Goal: Information Seeking & Learning: Learn about a topic

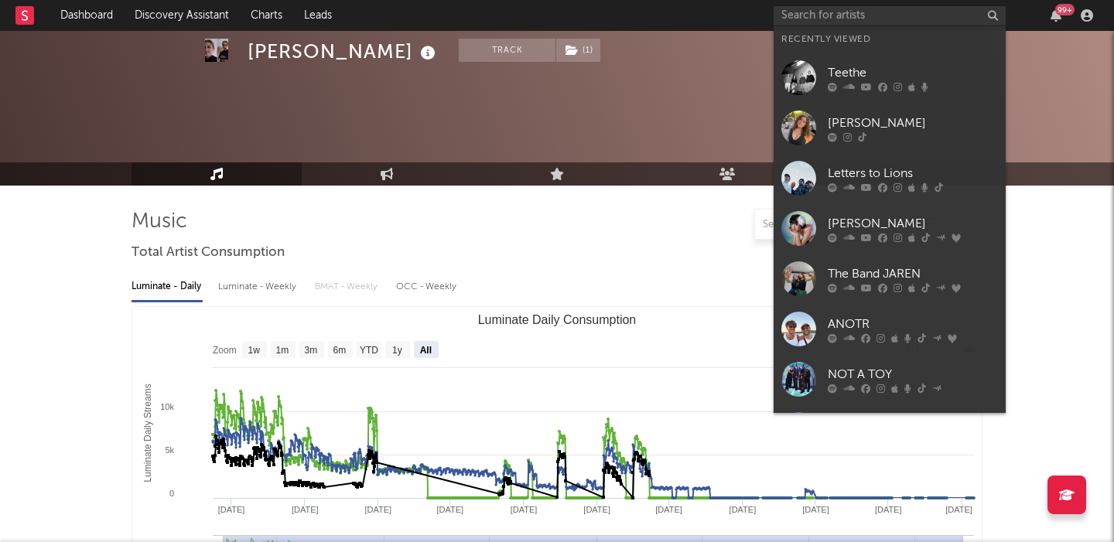
select select "All"
select select "1w"
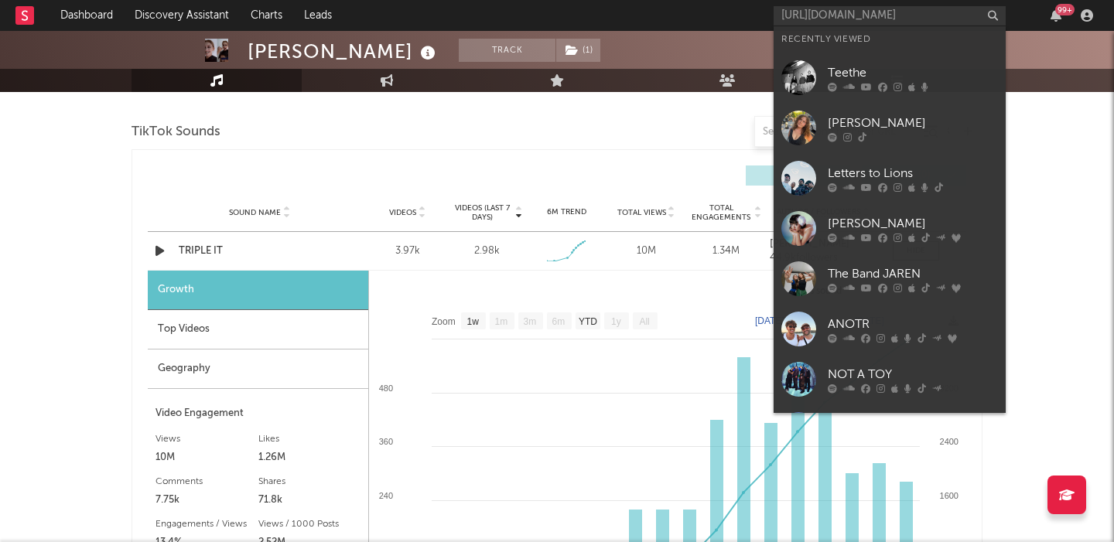
scroll to position [0, 90]
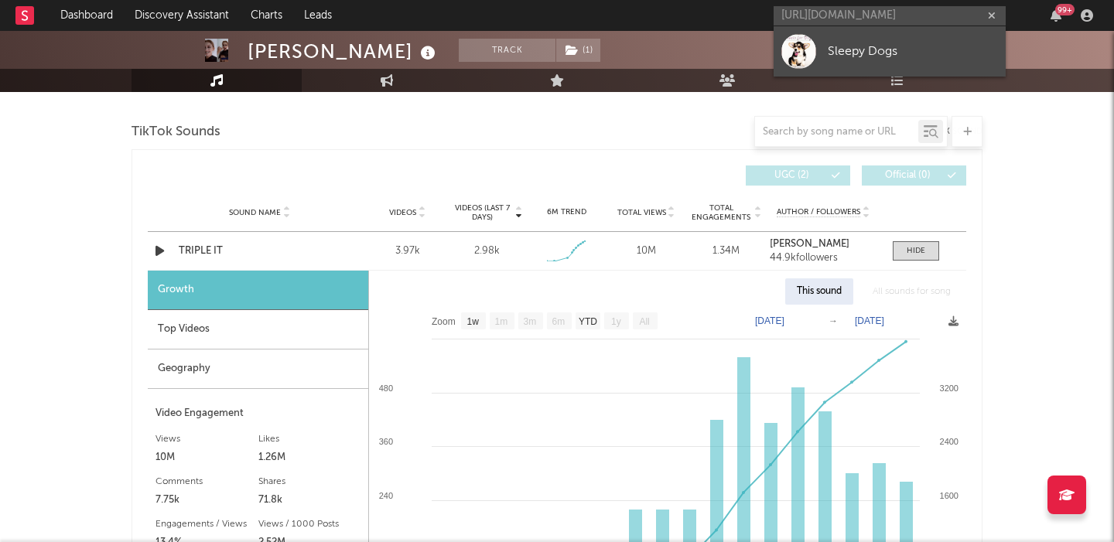
type input "https://open.spotify.com/album/42rqx9ylmNBok4AtD6lI17"
click at [930, 46] on div "Sleepy Dogs" at bounding box center [912, 51] width 170 height 19
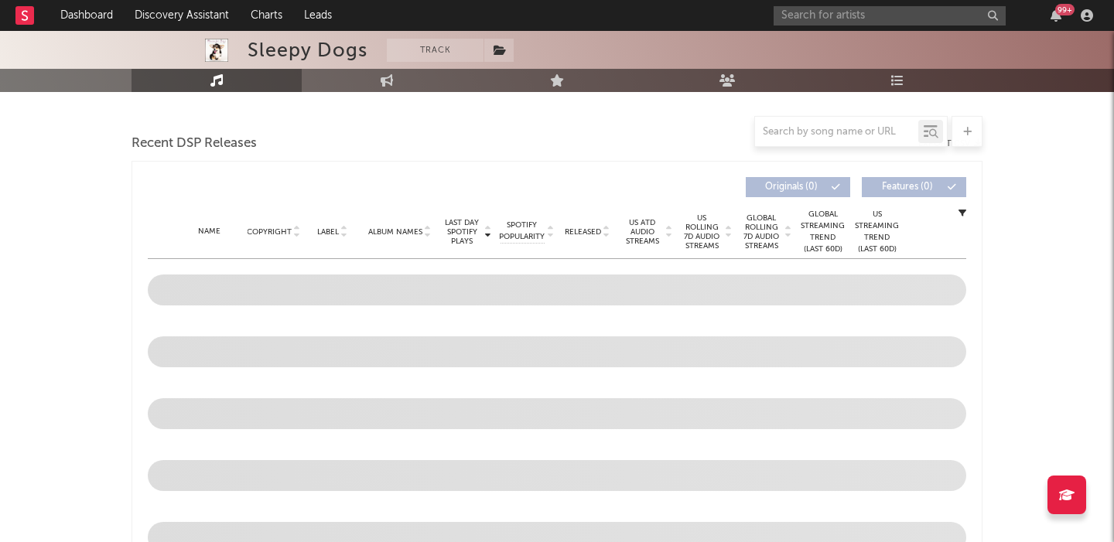
select select "6m"
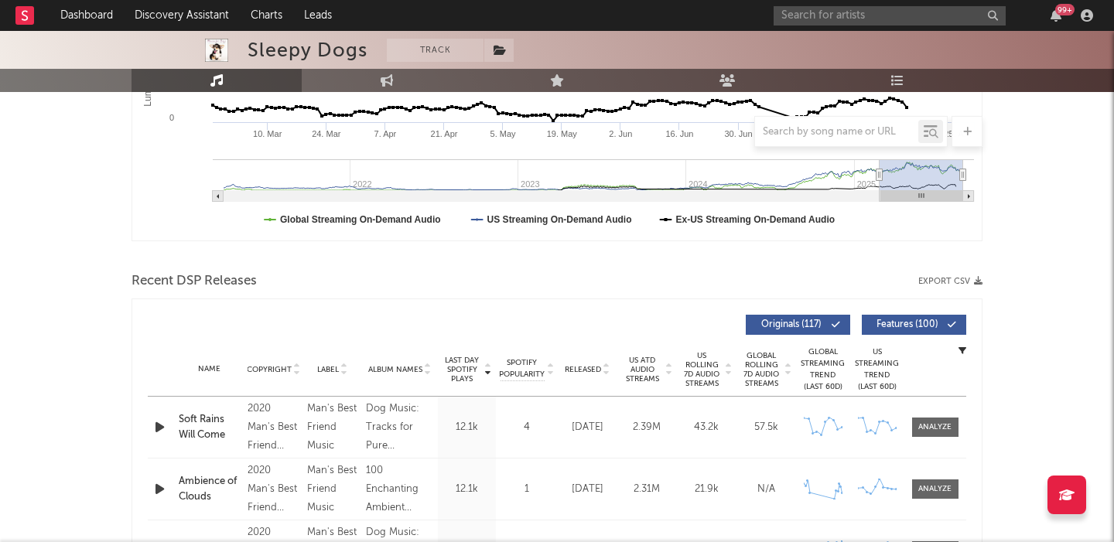
scroll to position [537, 0]
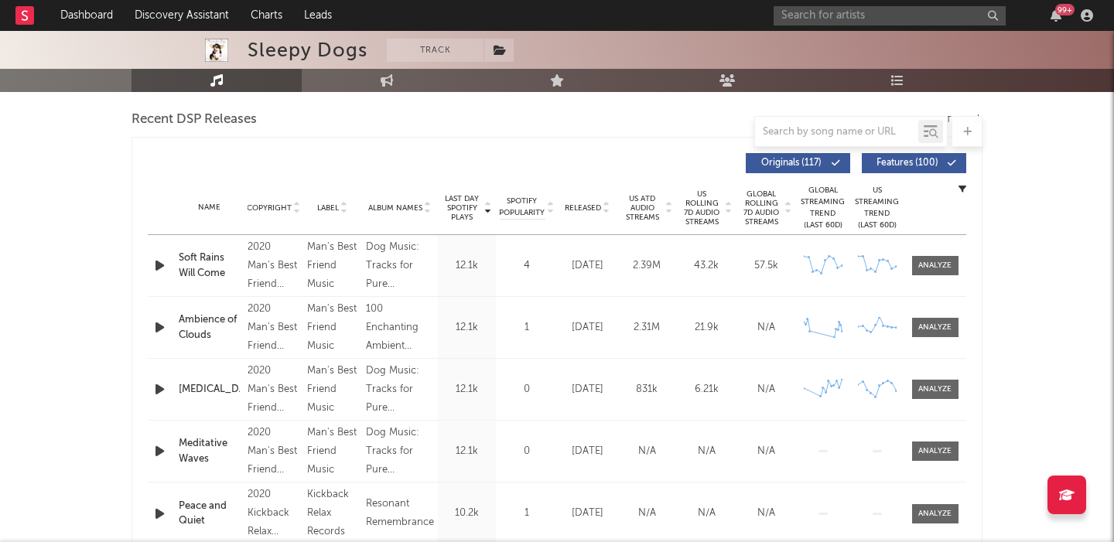
click at [585, 210] on span "Released" at bounding box center [583, 207] width 36 height 9
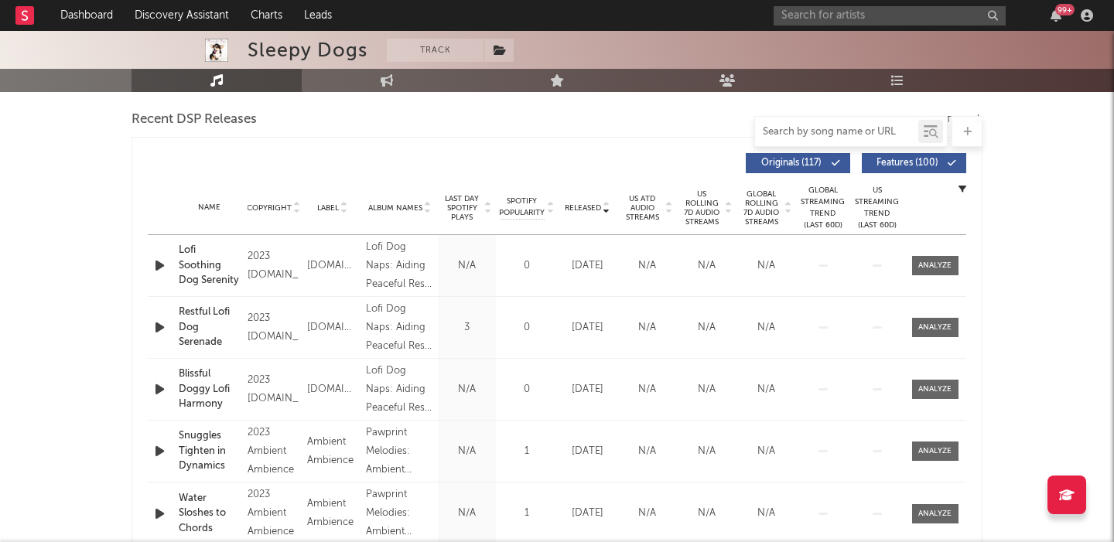
click at [791, 133] on input "text" at bounding box center [836, 132] width 163 height 12
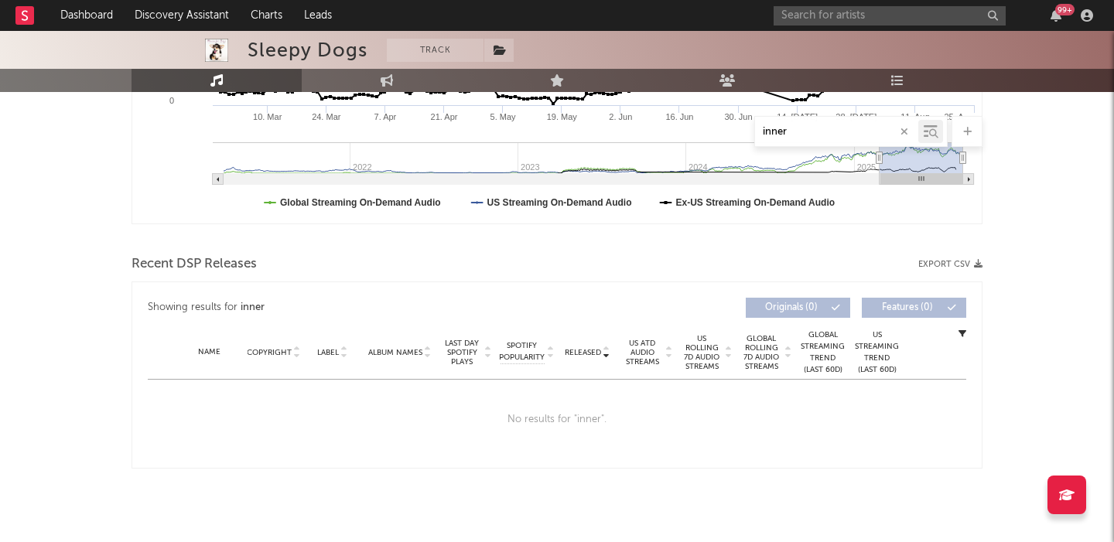
scroll to position [393, 0]
type input "inner"
click at [813, 21] on input "text" at bounding box center [889, 15] width 232 height 19
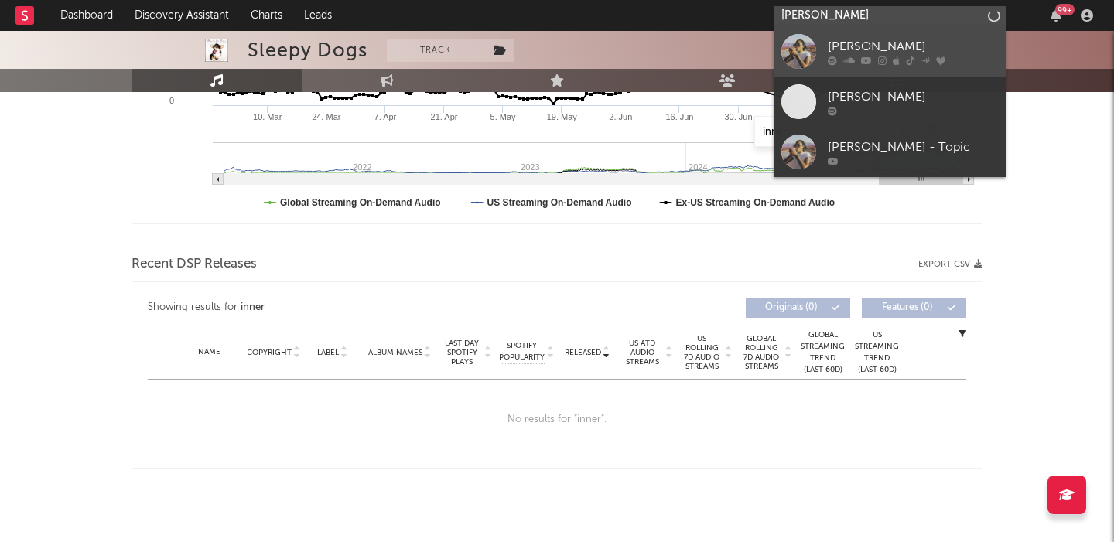
type input "chelsea jordan"
click at [868, 45] on div "[PERSON_NAME]" at bounding box center [912, 46] width 170 height 19
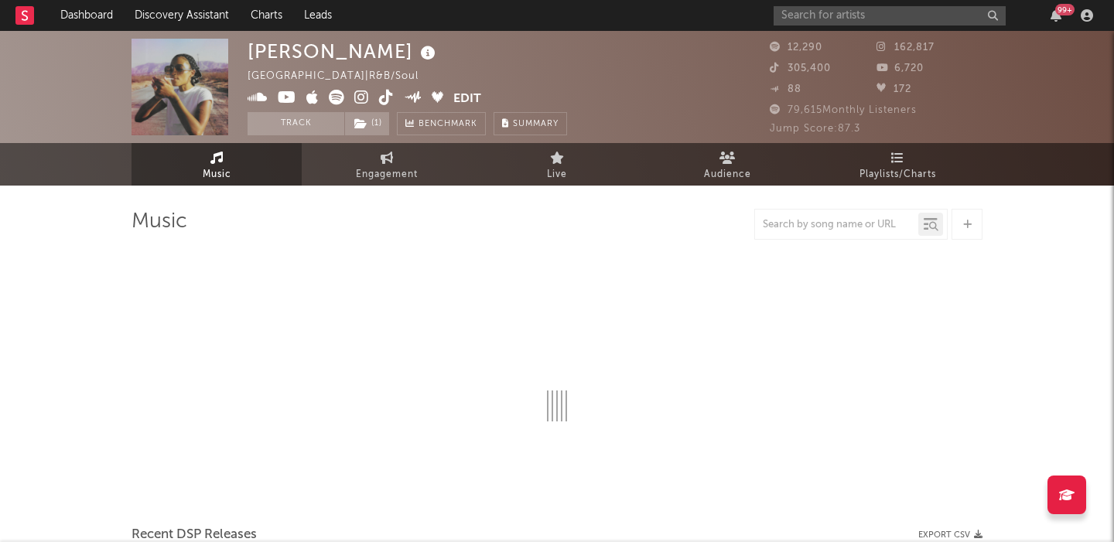
select select "6m"
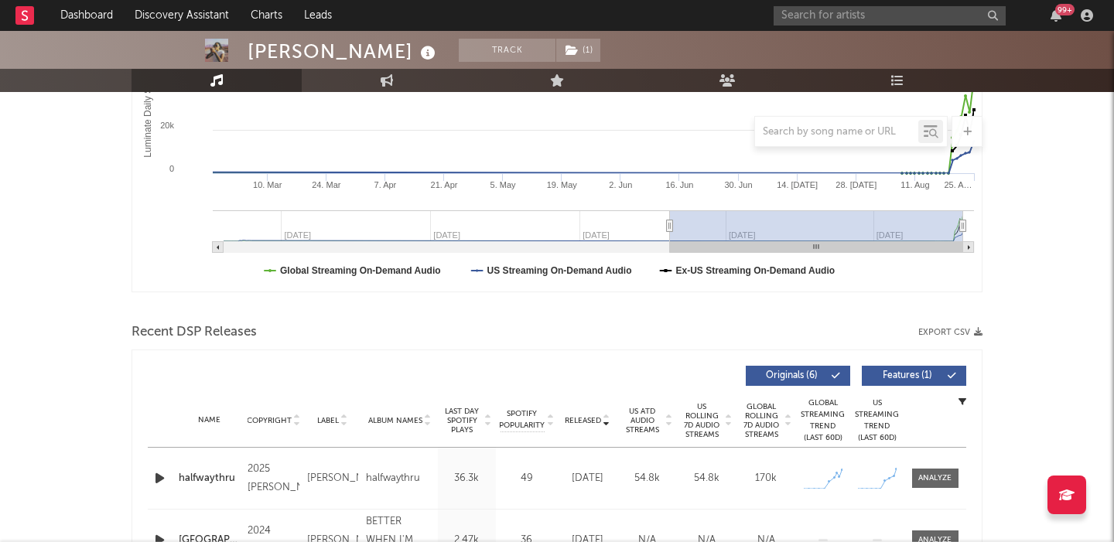
scroll to position [462, 0]
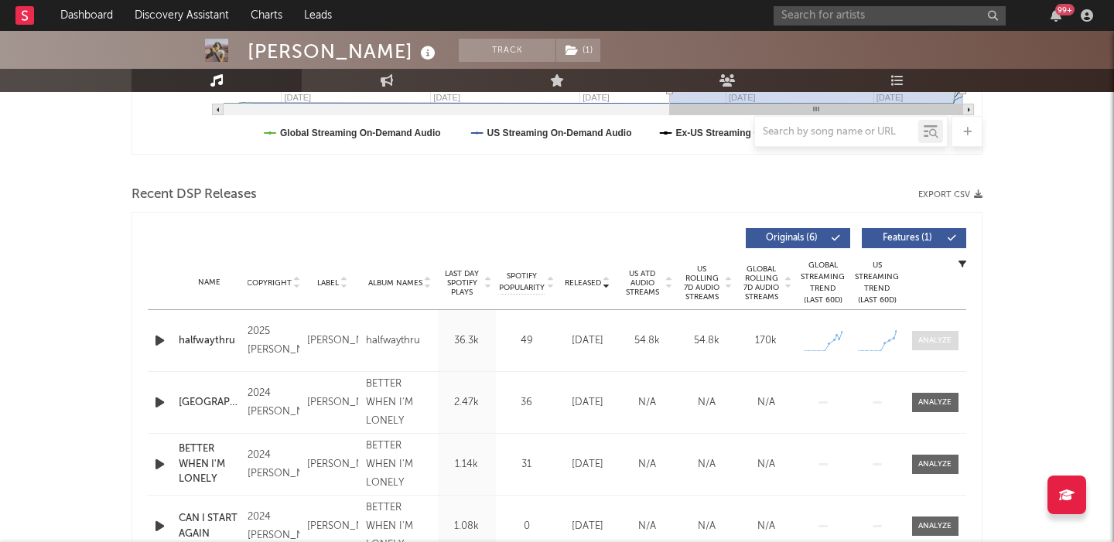
click at [928, 343] on div at bounding box center [934, 341] width 33 height 12
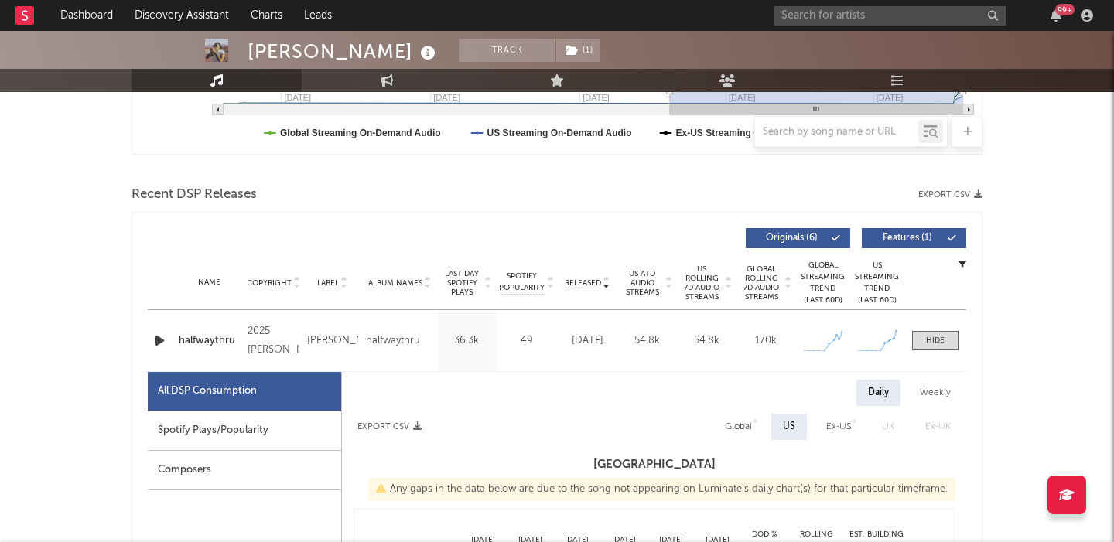
select select "1w"
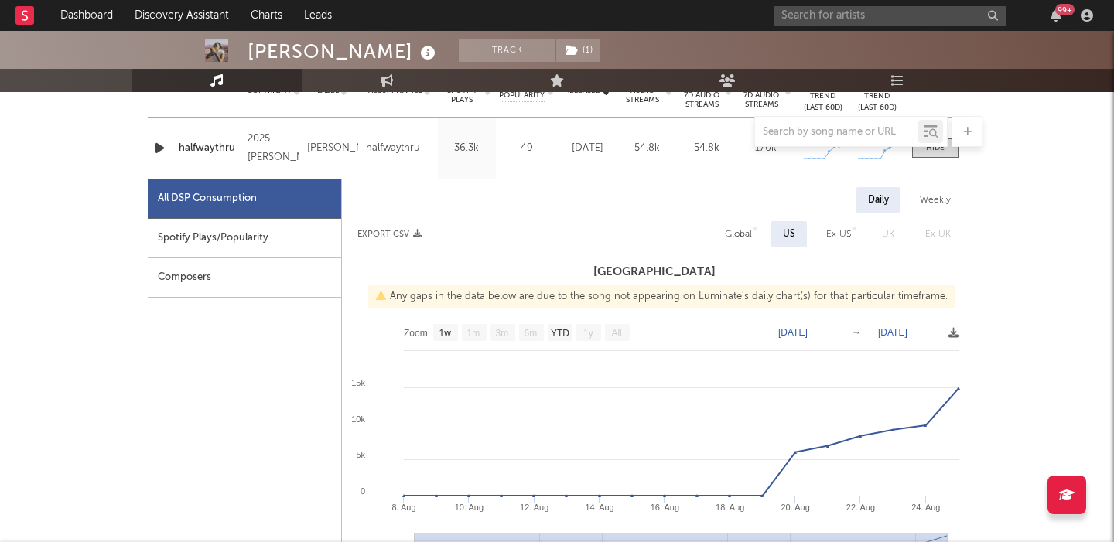
scroll to position [659, 0]
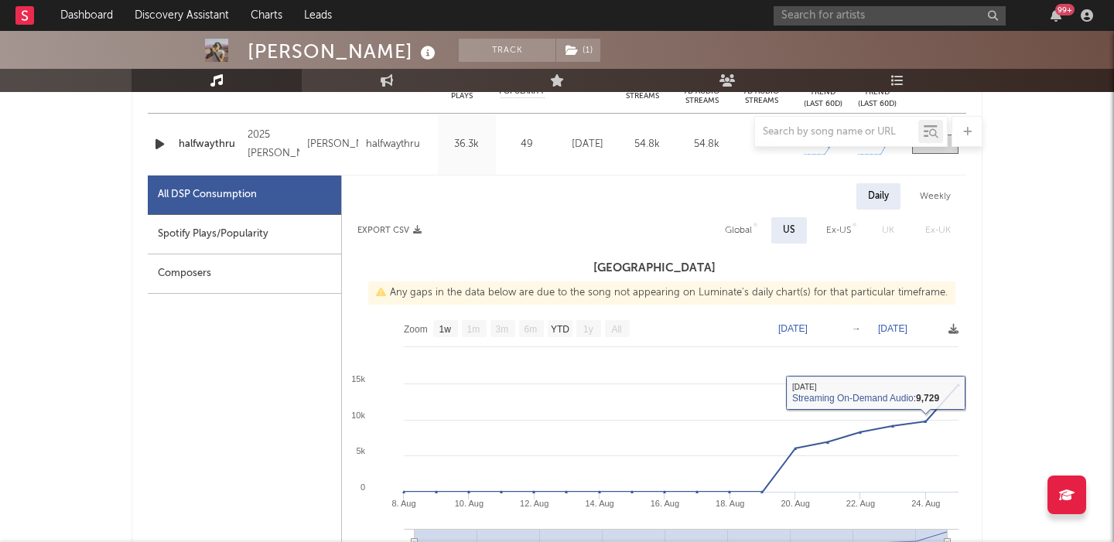
click at [742, 241] on div "Global" at bounding box center [738, 230] width 50 height 26
select select "1w"
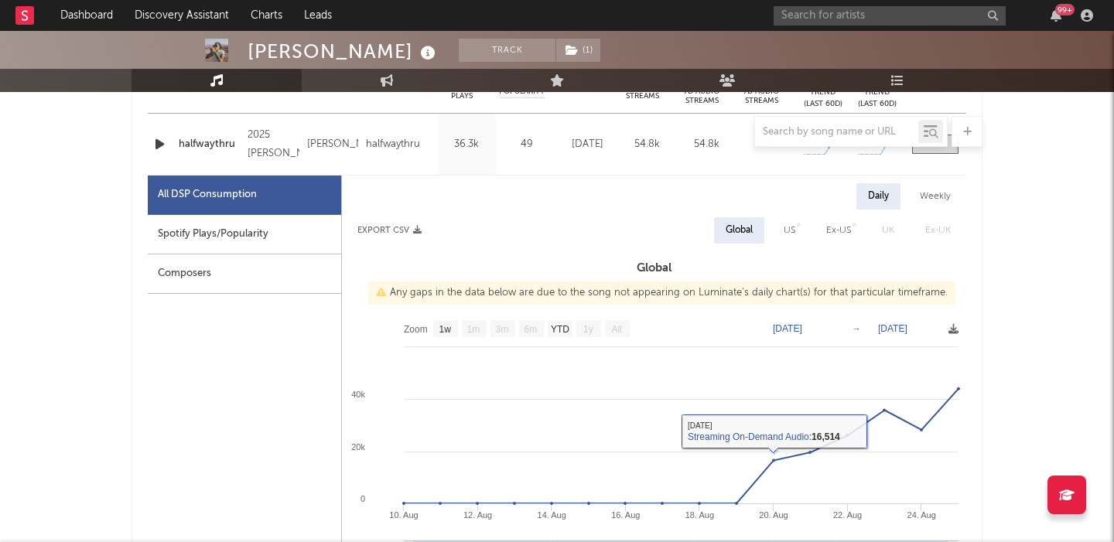
click at [273, 220] on div "Spotify Plays/Popularity" at bounding box center [244, 234] width 193 height 39
select select "1w"
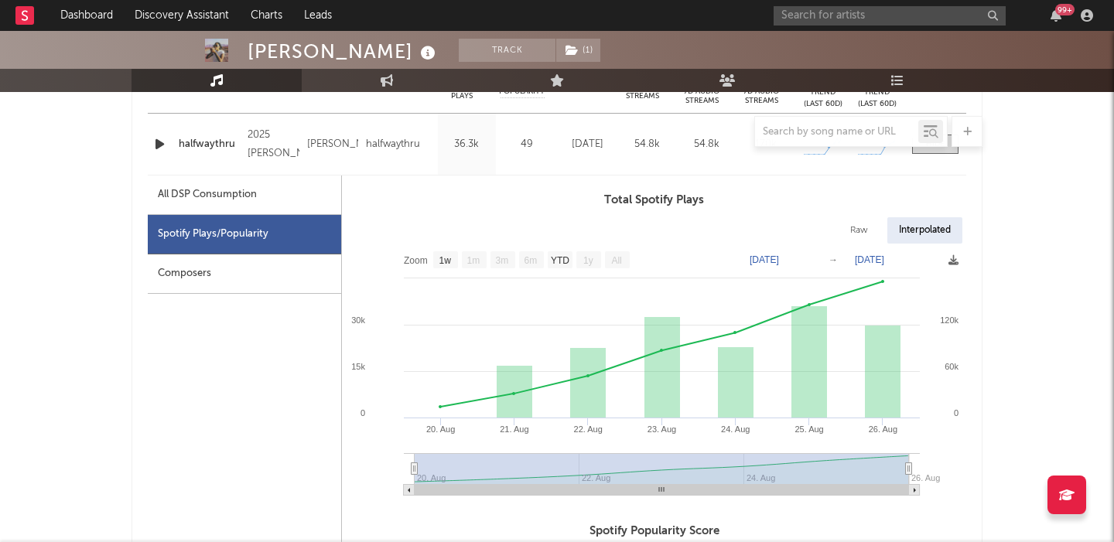
click at [865, 219] on div "Raw" at bounding box center [858, 230] width 41 height 26
select select "1w"
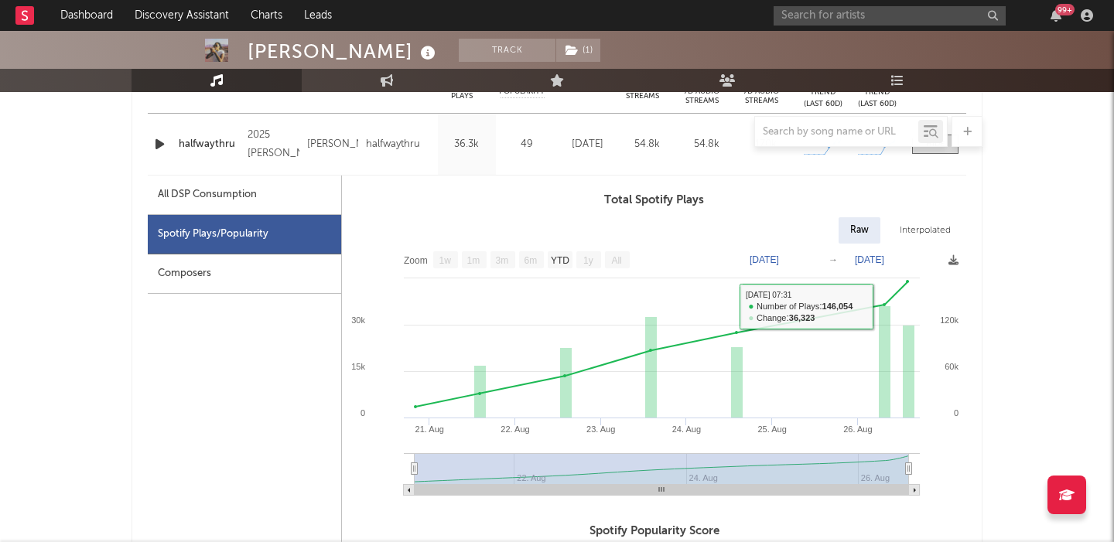
click at [285, 200] on div "All DSP Consumption" at bounding box center [244, 195] width 193 height 39
select select "1w"
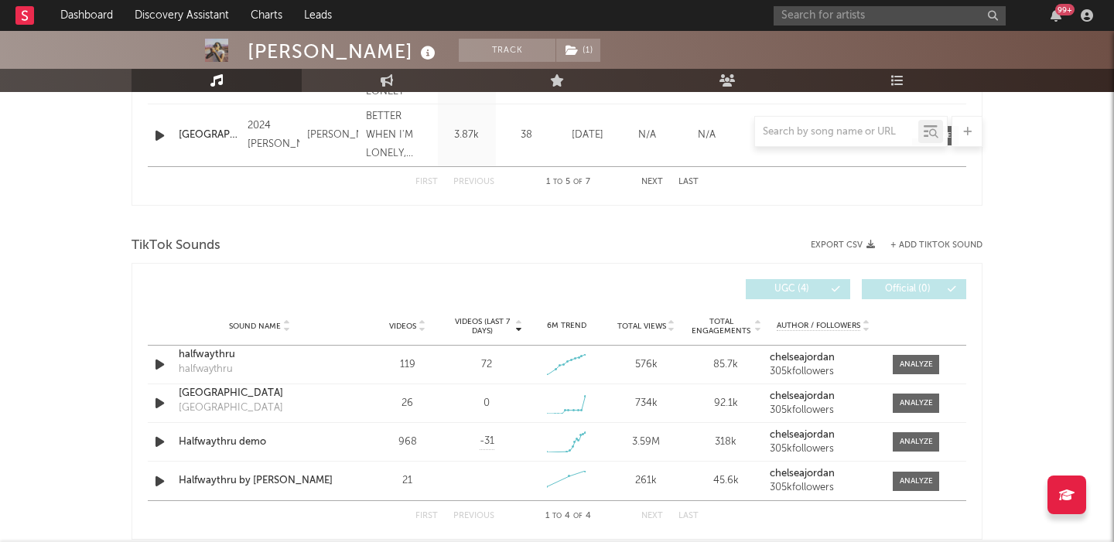
scroll to position [1674, 0]
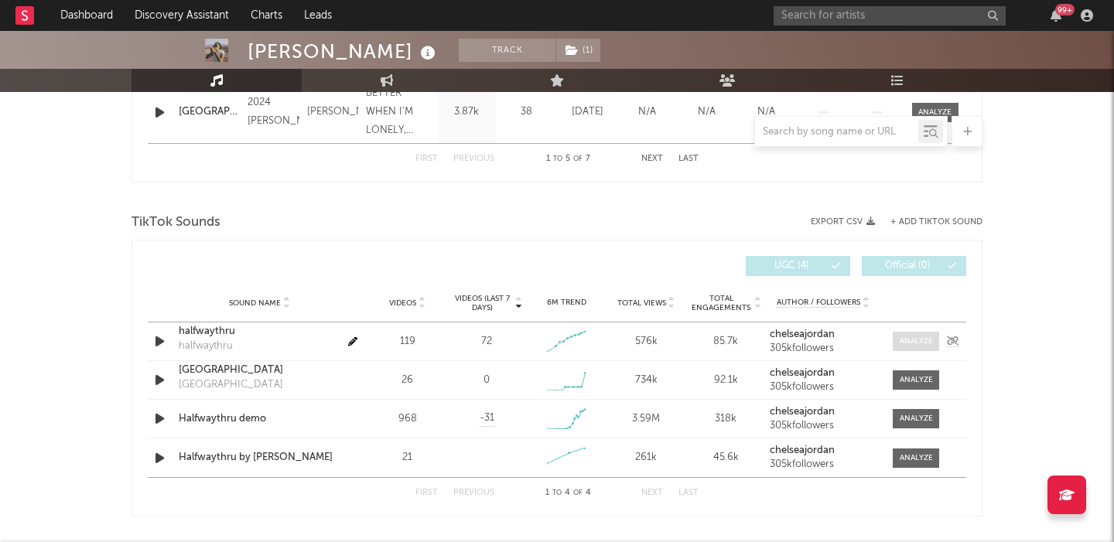
click at [913, 343] on div at bounding box center [915, 342] width 33 height 12
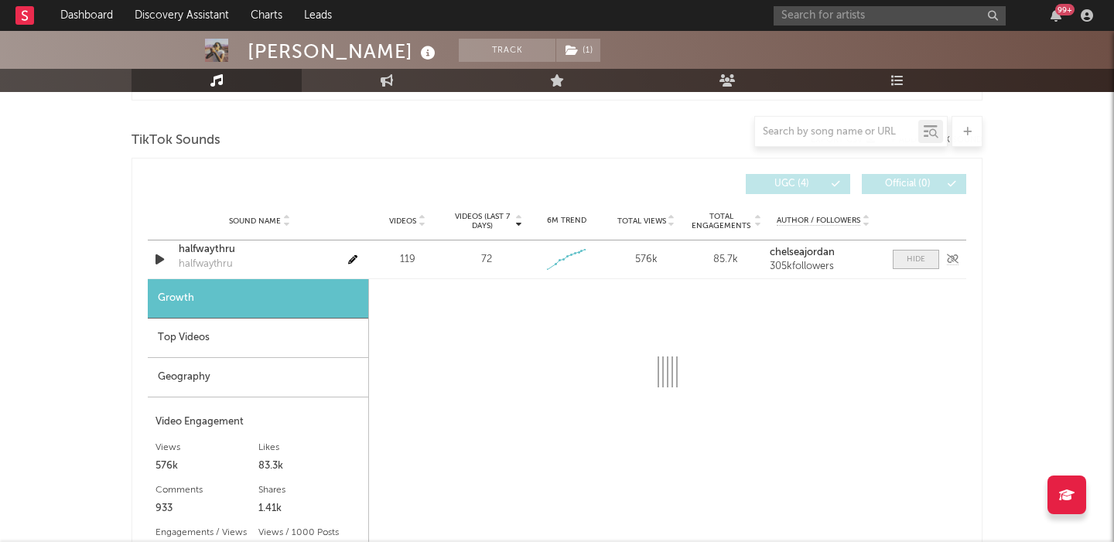
scroll to position [1811, 0]
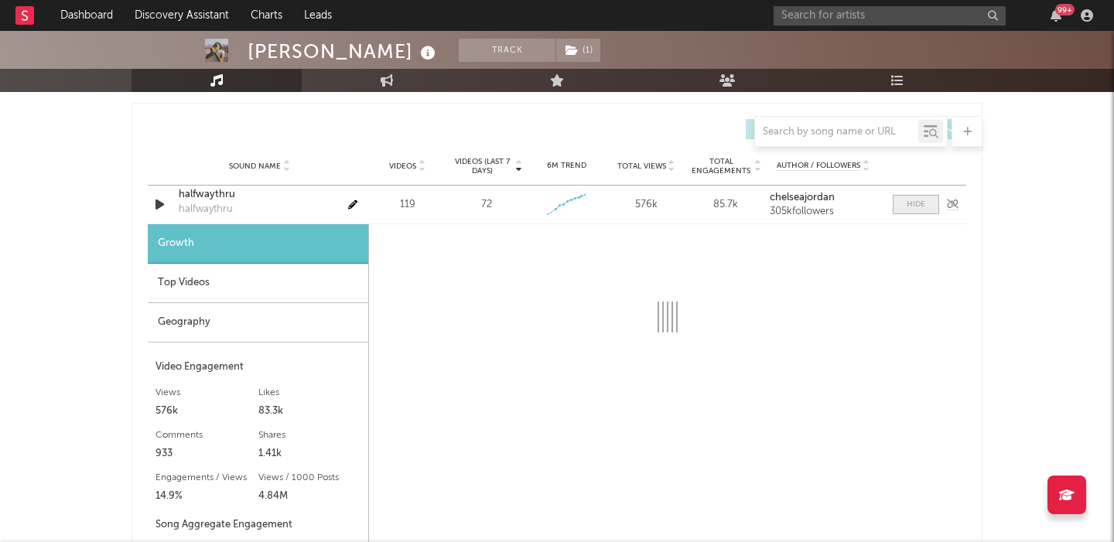
select select "1w"
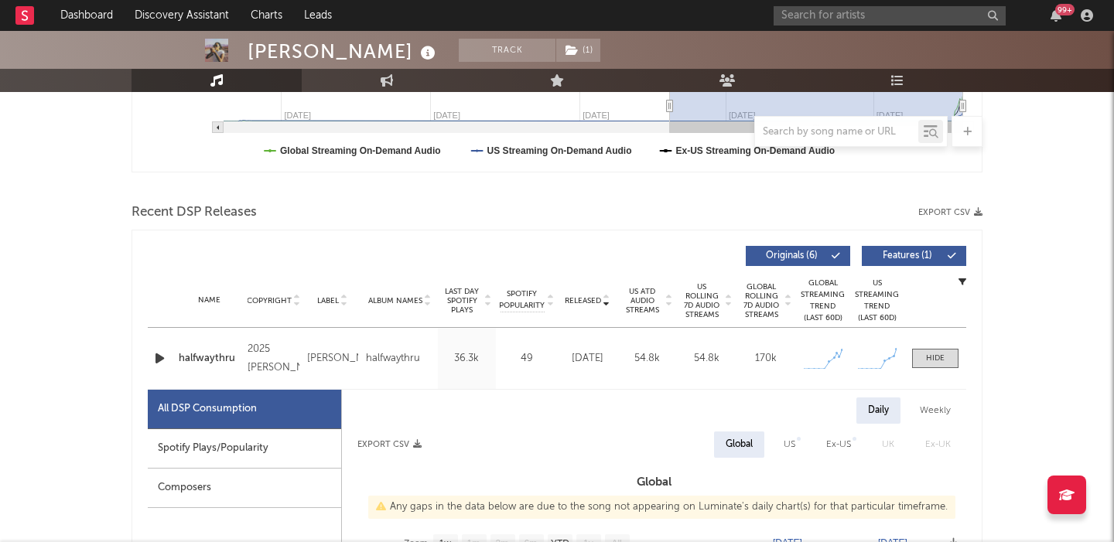
scroll to position [612, 0]
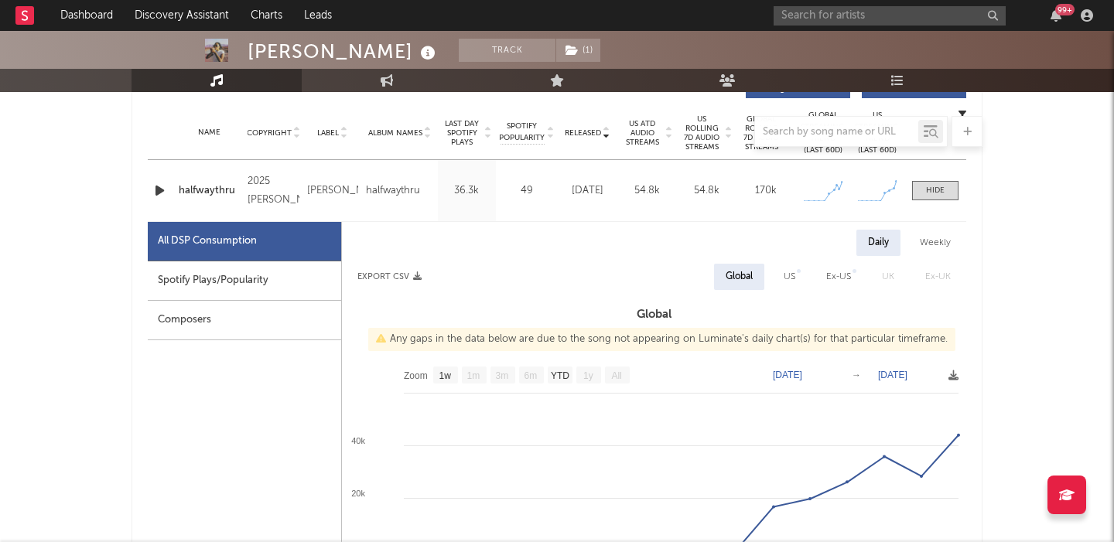
click at [214, 183] on div "halfwaythru" at bounding box center [209, 190] width 61 height 15
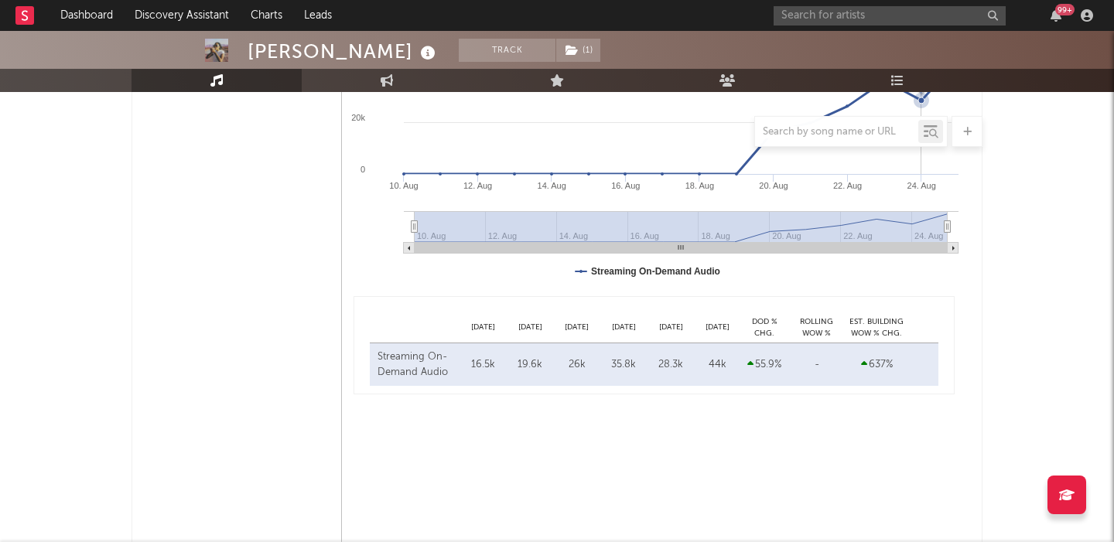
scroll to position [1032, 0]
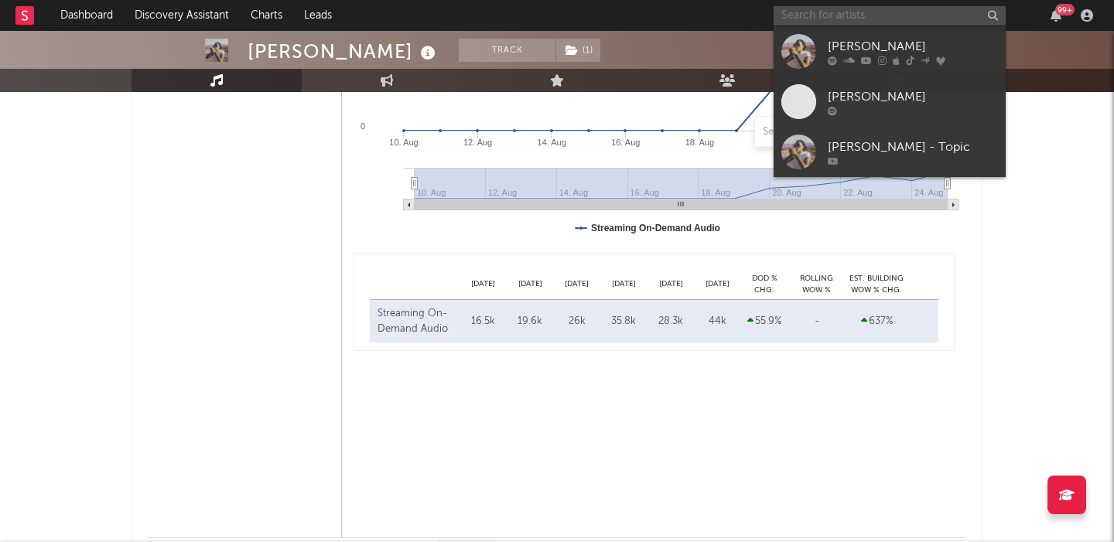
click at [821, 14] on input "text" at bounding box center [889, 15] width 232 height 19
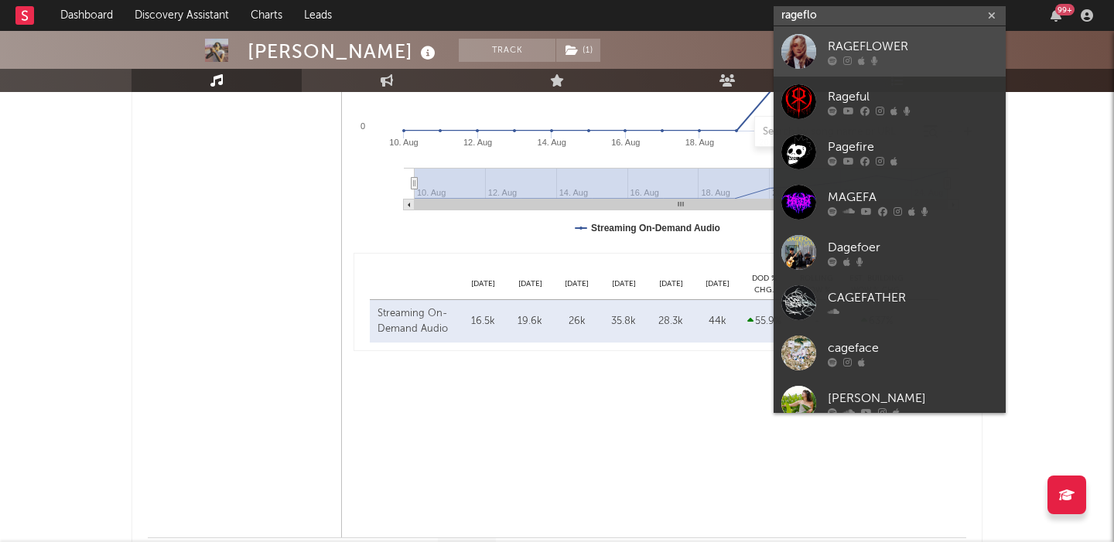
type input "rageflo"
click at [855, 46] on div "RAGEFLOWER" at bounding box center [912, 46] width 170 height 19
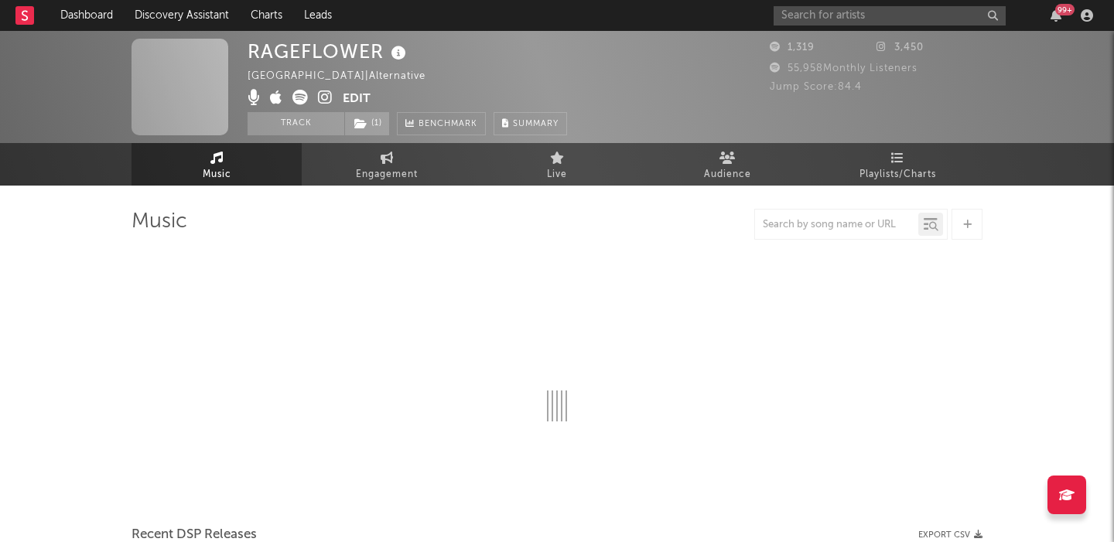
select select "1w"
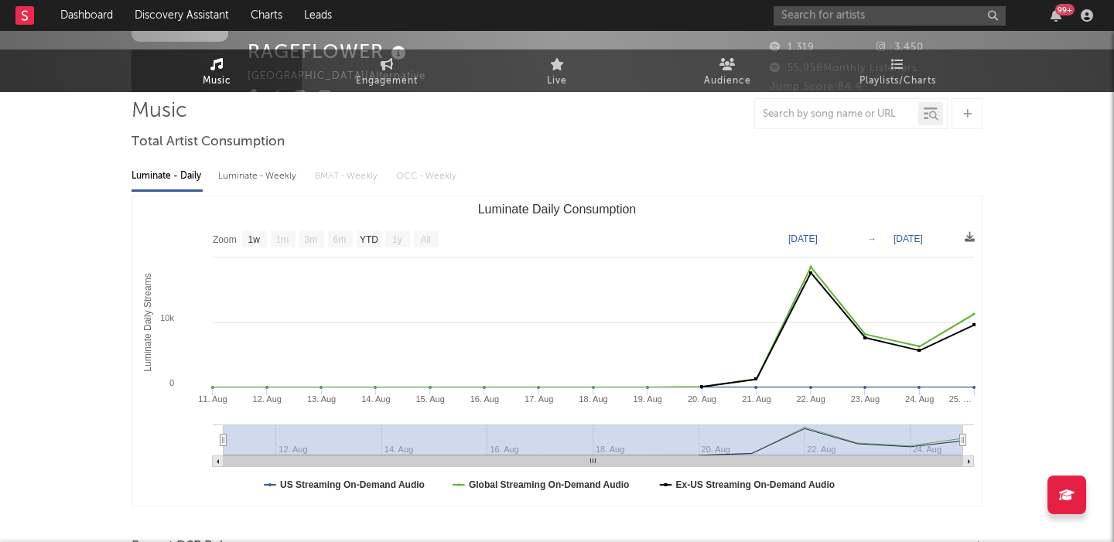
scroll to position [364, 0]
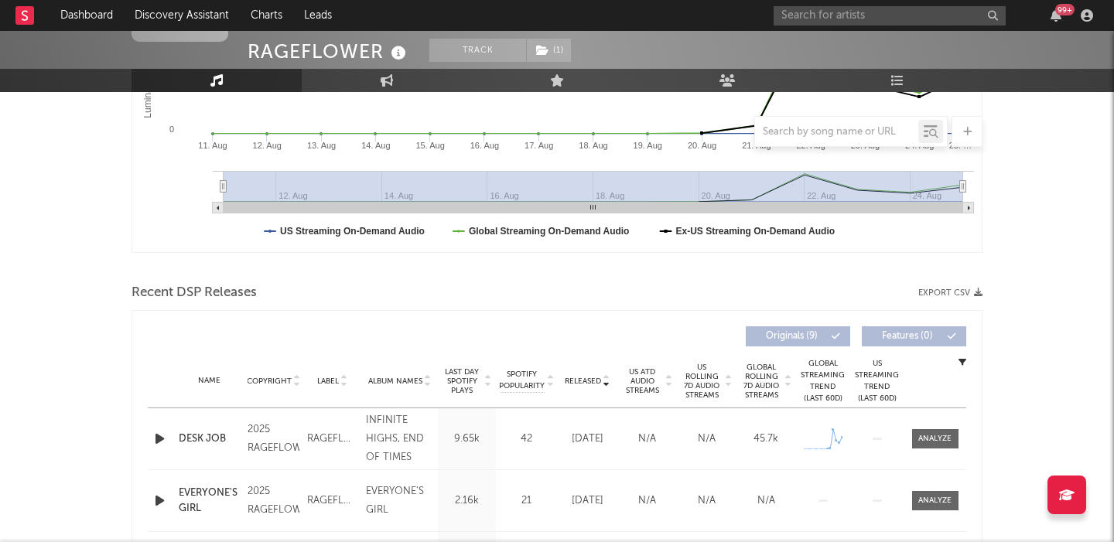
click at [165, 429] on icon "button" at bounding box center [160, 438] width 16 height 19
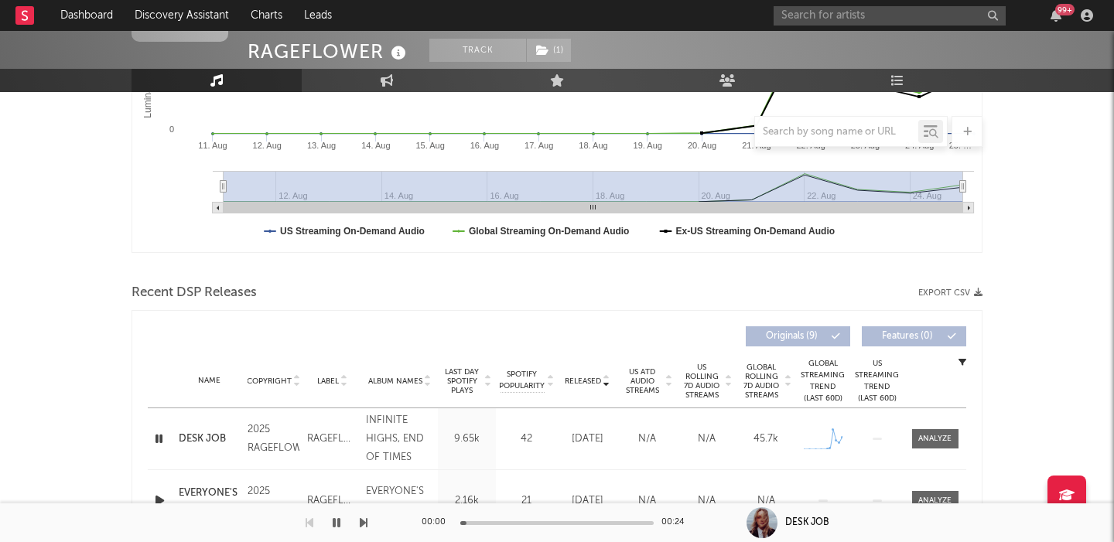
click at [706, 384] on span "US Rolling 7D Audio Streams" at bounding box center [702, 381] width 43 height 37
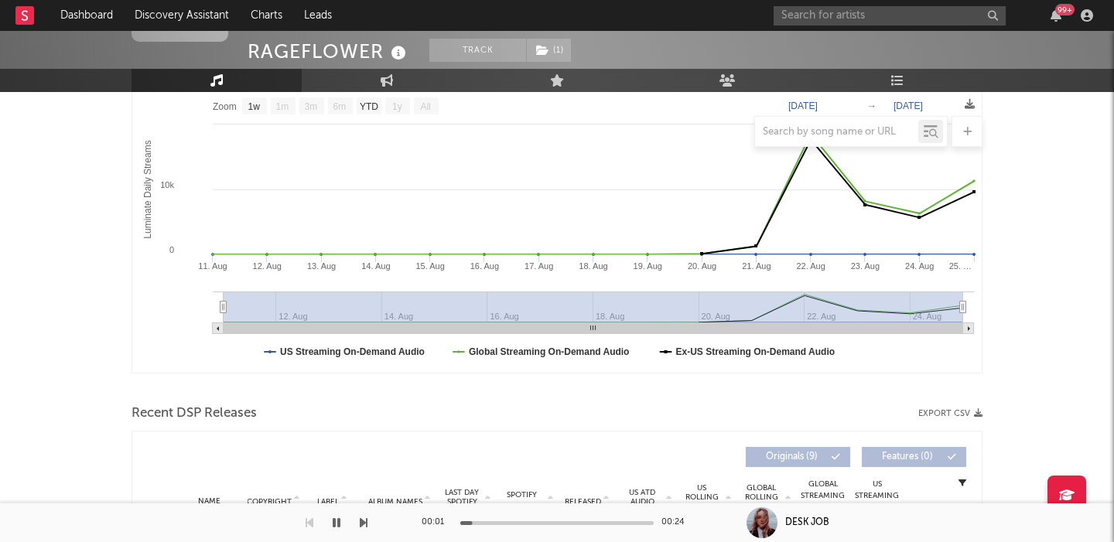
scroll to position [0, 0]
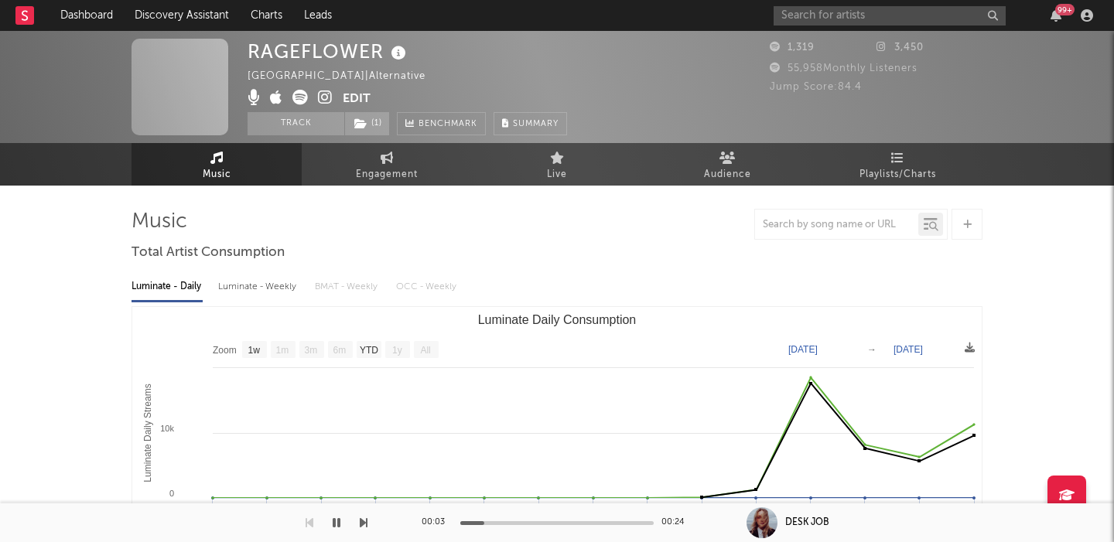
click at [400, 46] on icon at bounding box center [398, 54] width 22 height 22
click at [401, 48] on icon at bounding box center [398, 54] width 22 height 22
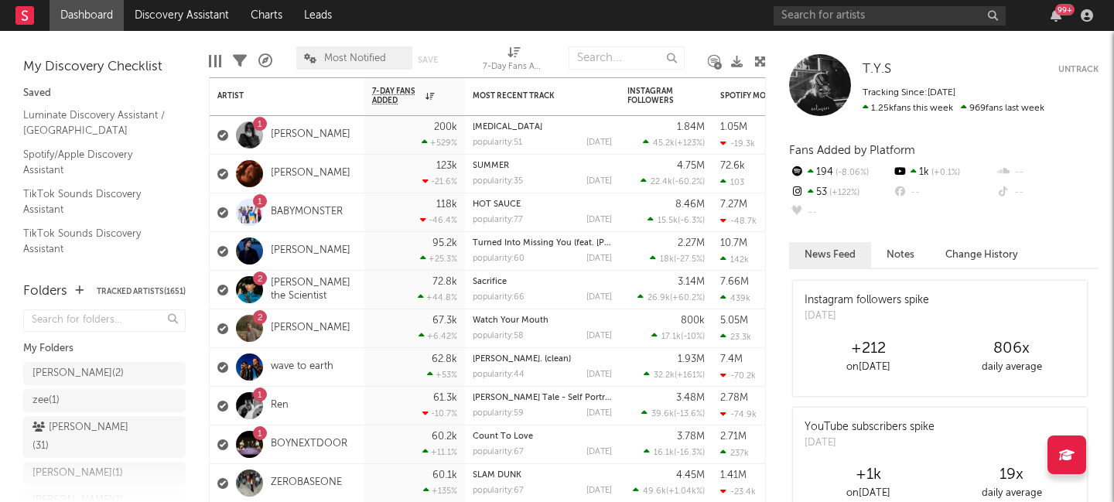
click at [879, 27] on div "99 +" at bounding box center [935, 15] width 325 height 31
click at [863, 19] on input "text" at bounding box center [889, 15] width 232 height 19
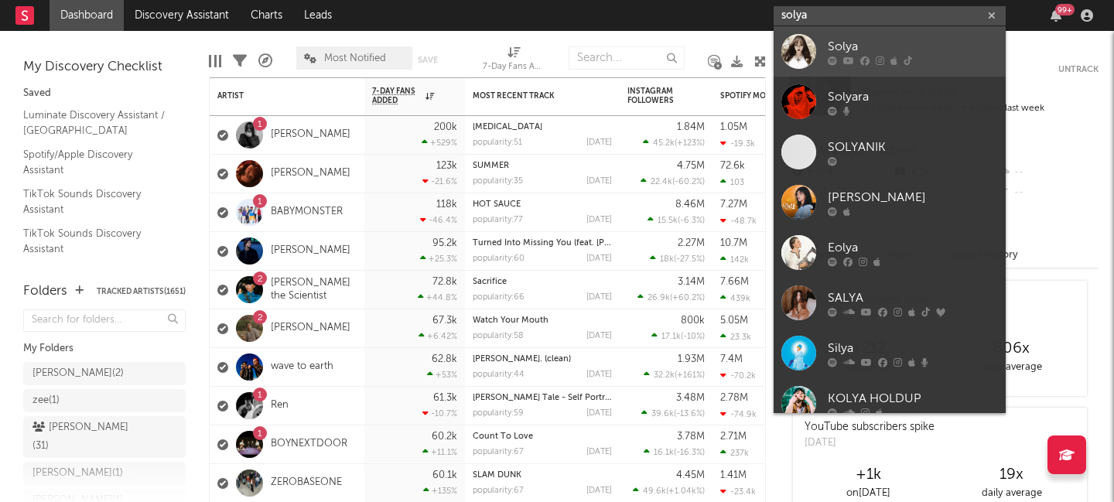
type input "solya"
click at [899, 41] on div "Solya" at bounding box center [912, 46] width 170 height 19
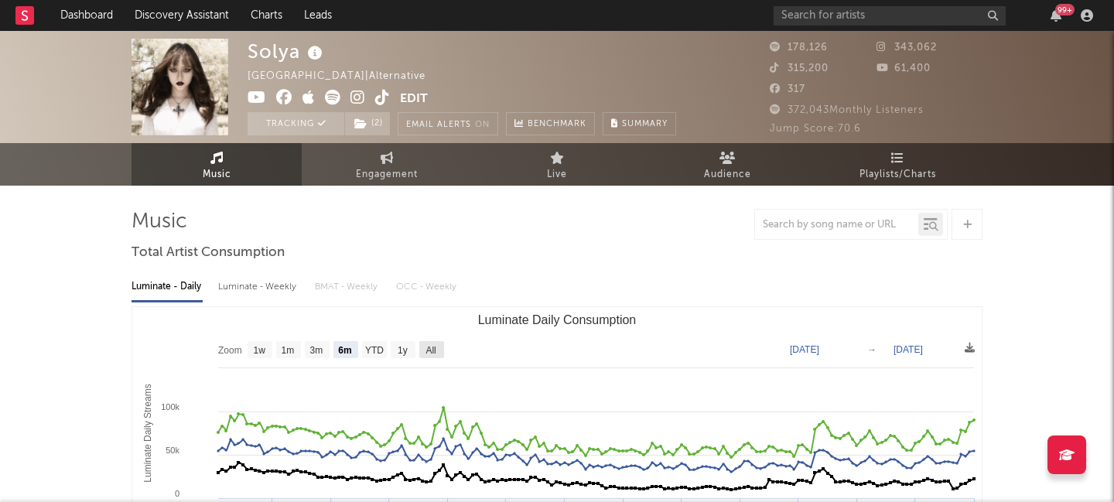
click at [426, 354] on text "All" at bounding box center [430, 350] width 10 height 11
select select "All"
type input "[DATE]"
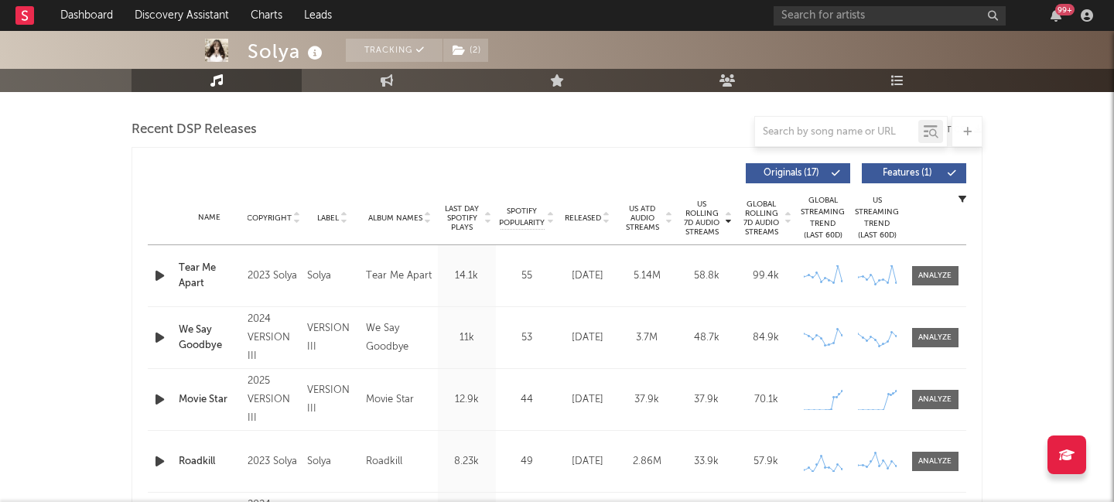
scroll to position [541, 0]
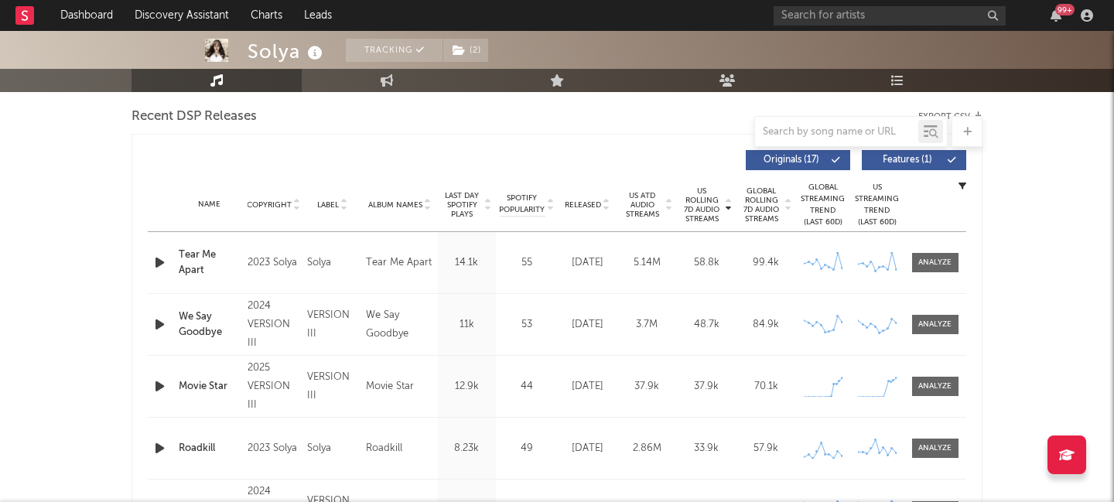
click at [578, 206] on span "Released" at bounding box center [583, 204] width 36 height 9
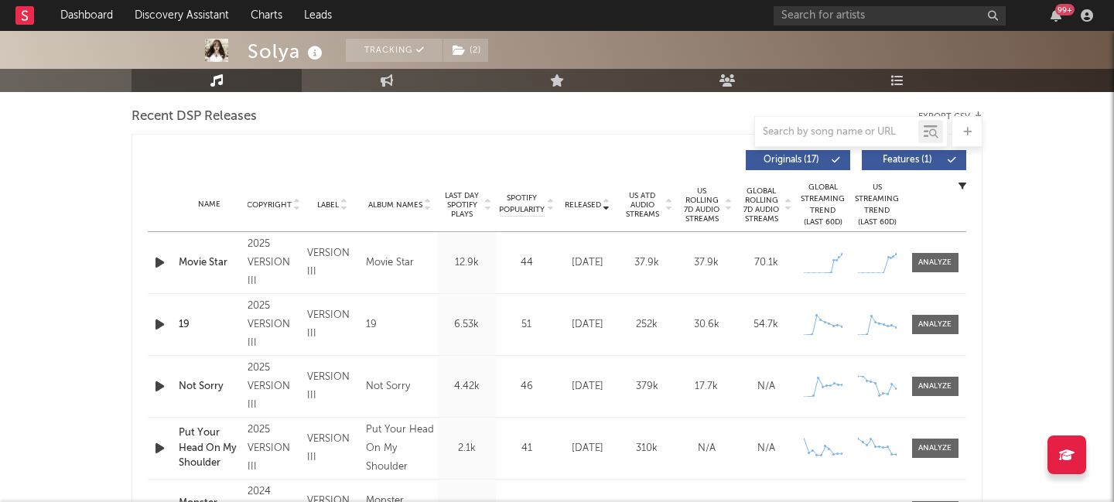
click at [909, 159] on span "Features ( 1 )" at bounding box center [907, 159] width 71 height 9
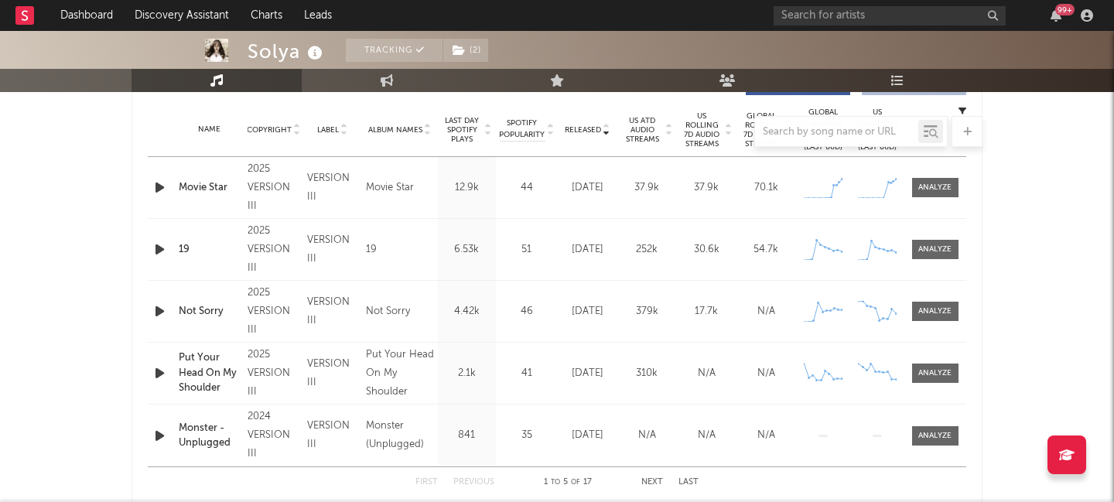
click at [157, 187] on icon "button" at bounding box center [160, 187] width 16 height 19
click at [336, 481] on icon "button" at bounding box center [337, 482] width 8 height 12
click at [804, 12] on input "text" at bounding box center [889, 15] width 232 height 19
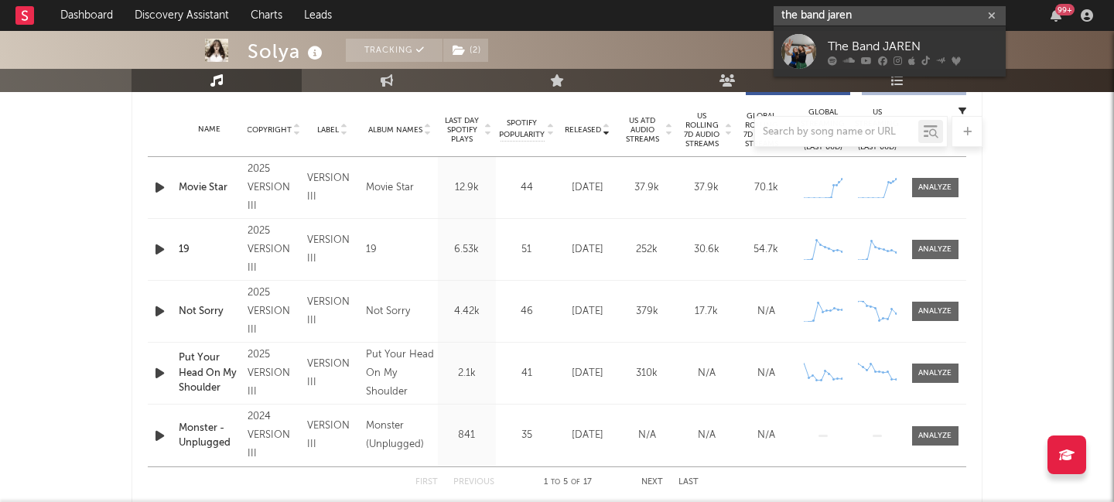
type input "the band jaren"
click at [887, 50] on div "The Band JAREN" at bounding box center [912, 46] width 170 height 19
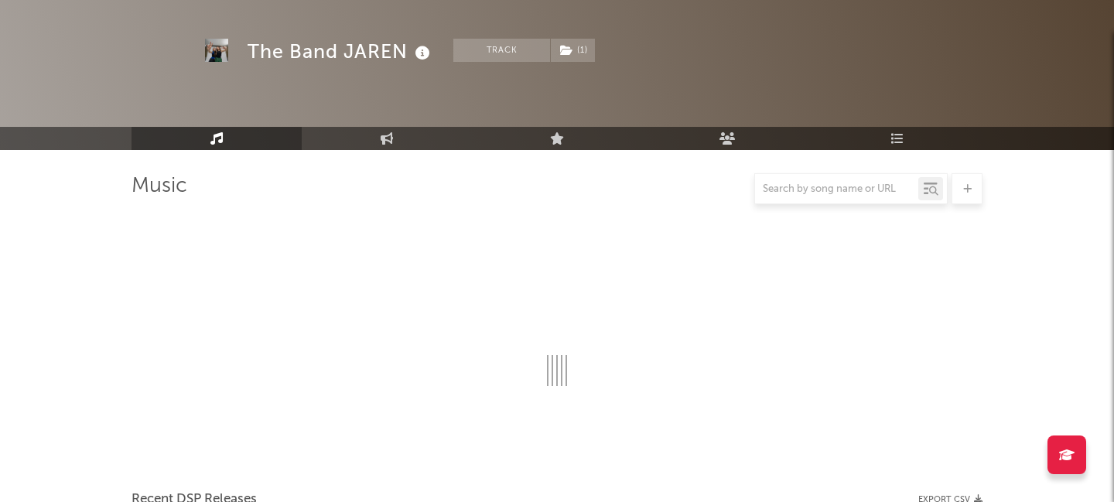
scroll to position [616, 0]
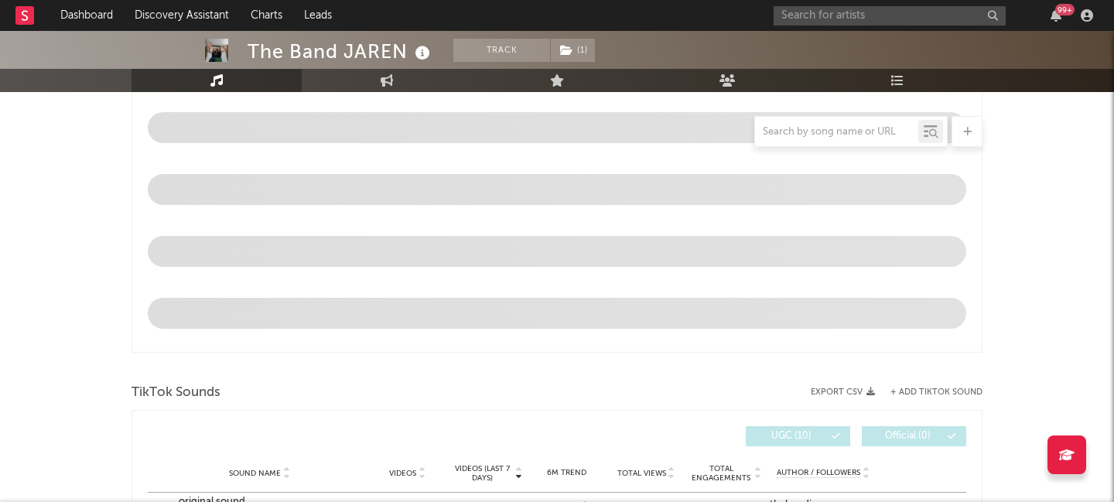
select select "6m"
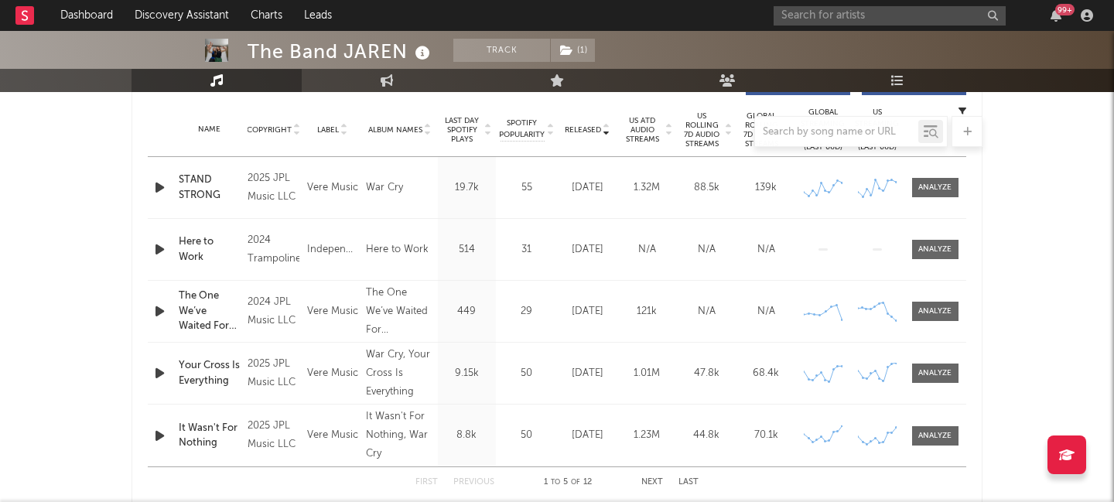
scroll to position [386, 0]
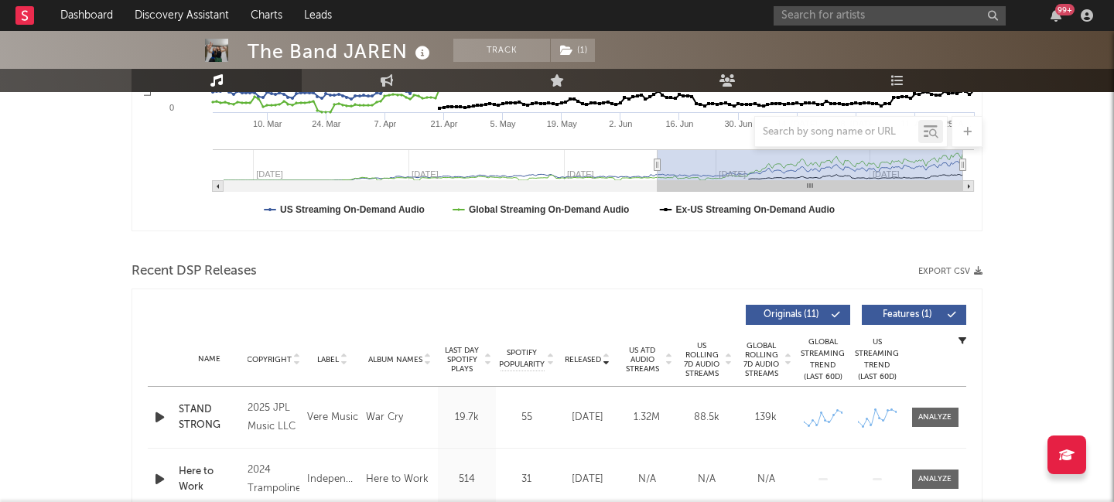
click at [697, 356] on span "US Rolling 7D Audio Streams" at bounding box center [702, 359] width 43 height 37
click at [925, 316] on span "Features ( 1 )" at bounding box center [907, 314] width 71 height 9
click at [165, 416] on icon "button" at bounding box center [160, 417] width 16 height 19
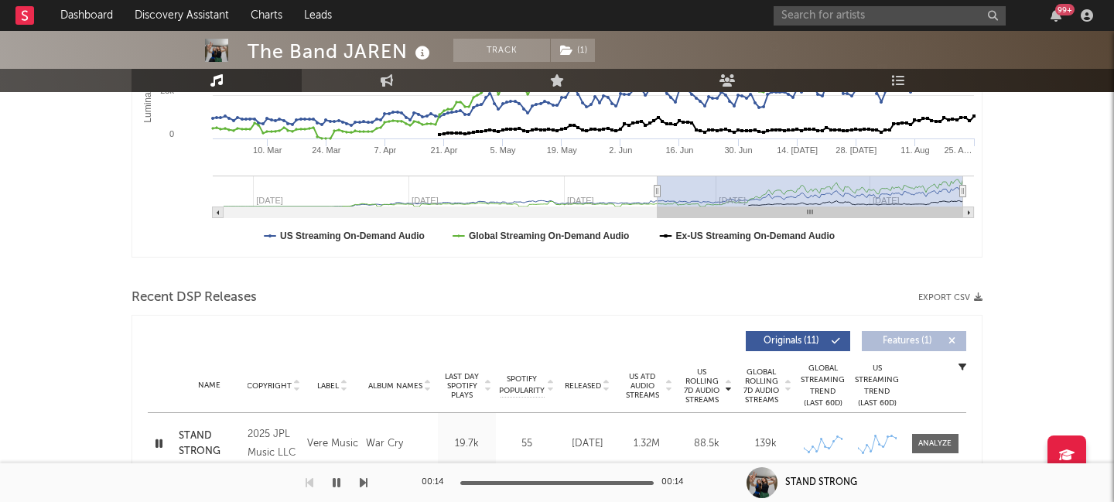
scroll to position [0, 0]
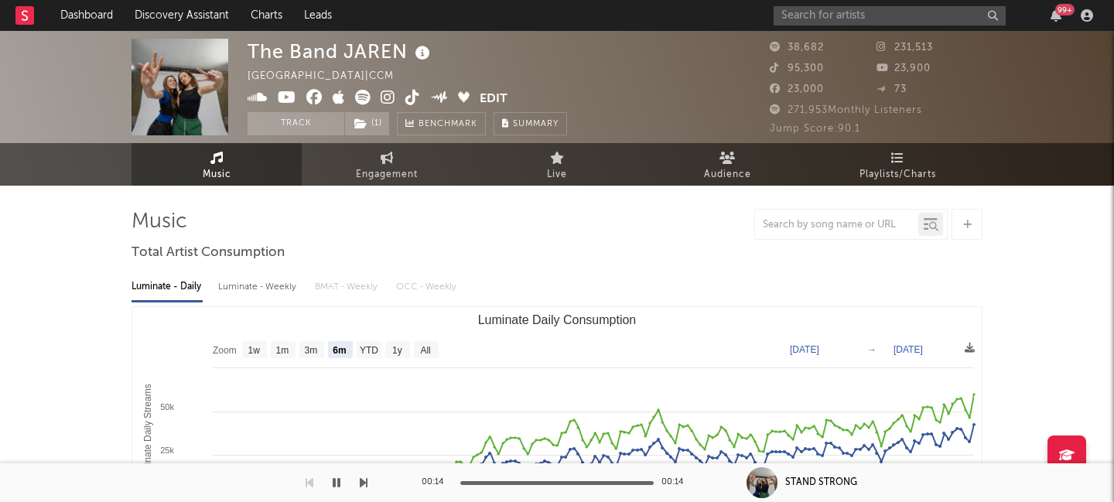
click at [271, 281] on div "Luminate - Weekly" at bounding box center [258, 287] width 81 height 26
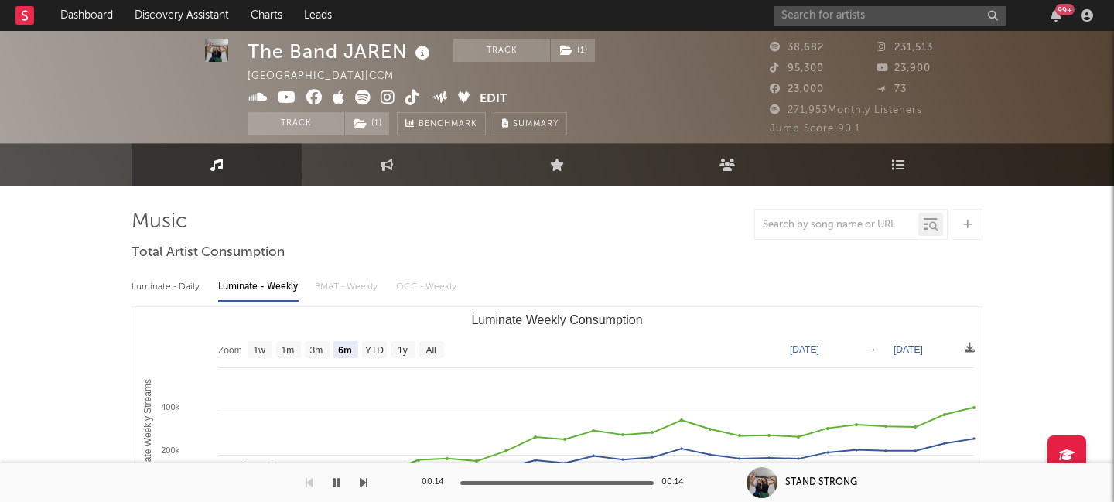
scroll to position [74, 0]
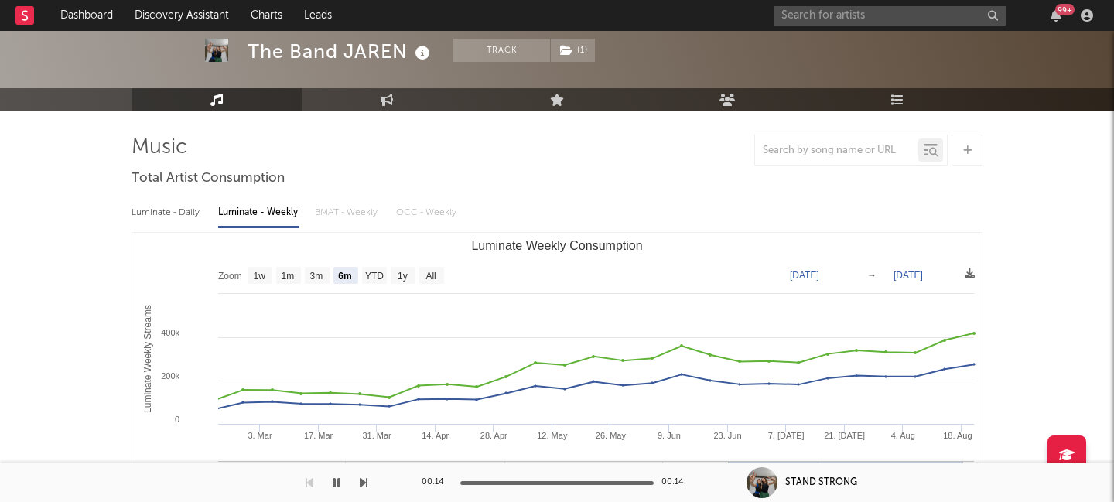
click at [431, 278] on text "All" at bounding box center [430, 276] width 10 height 11
select select "All"
type input "[DATE]"
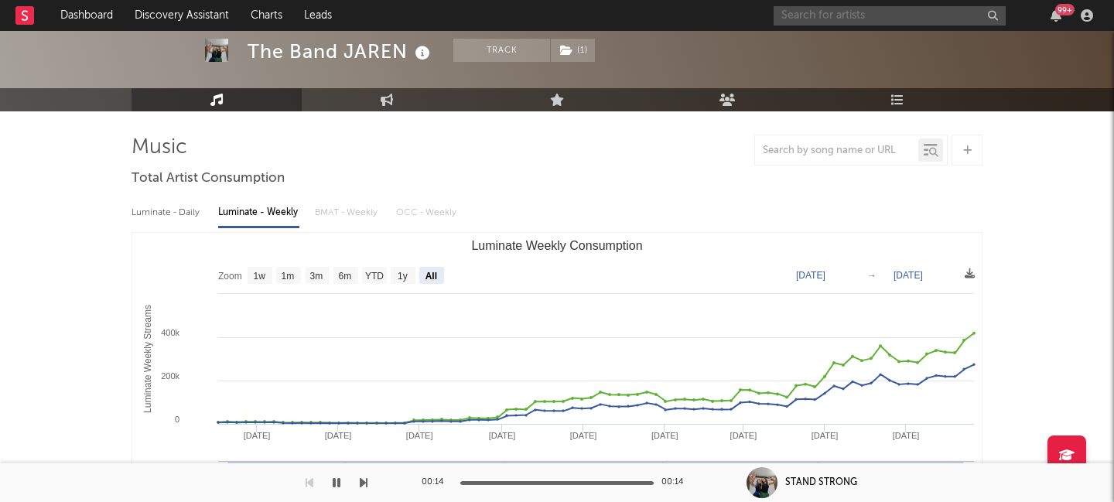
click at [855, 11] on input "text" at bounding box center [889, 15] width 232 height 19
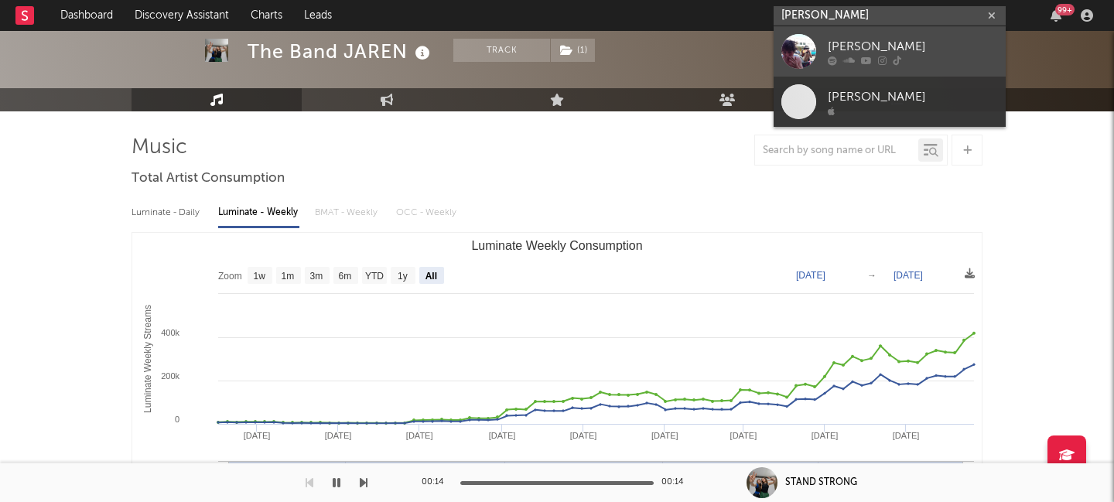
type input "[PERSON_NAME]"
click at [896, 44] on div "[PERSON_NAME]" at bounding box center [912, 46] width 170 height 19
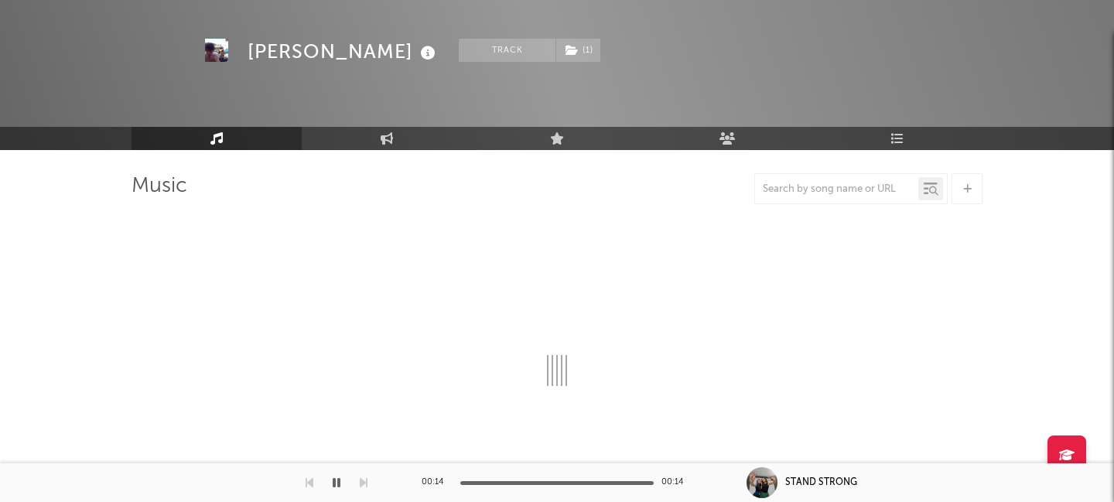
scroll to position [74, 0]
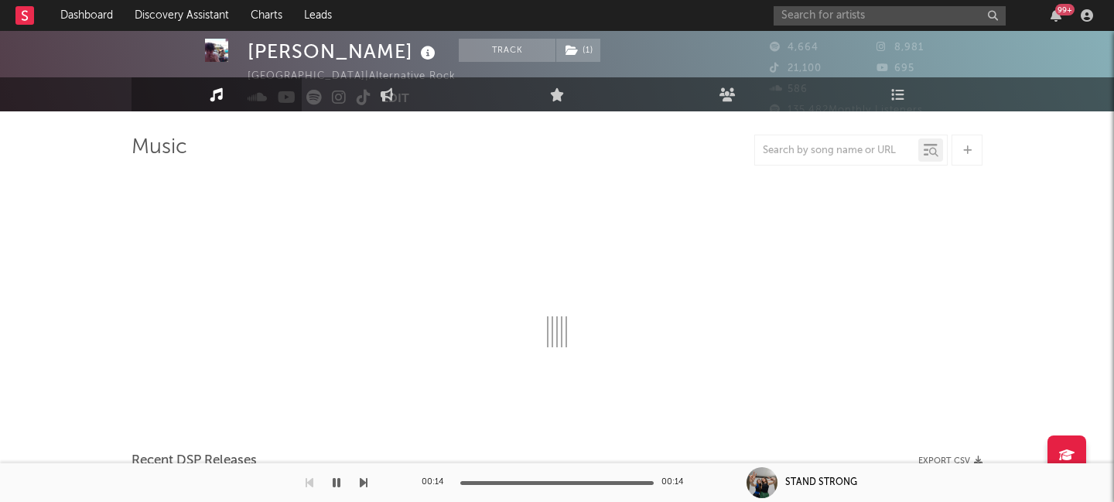
select select "6m"
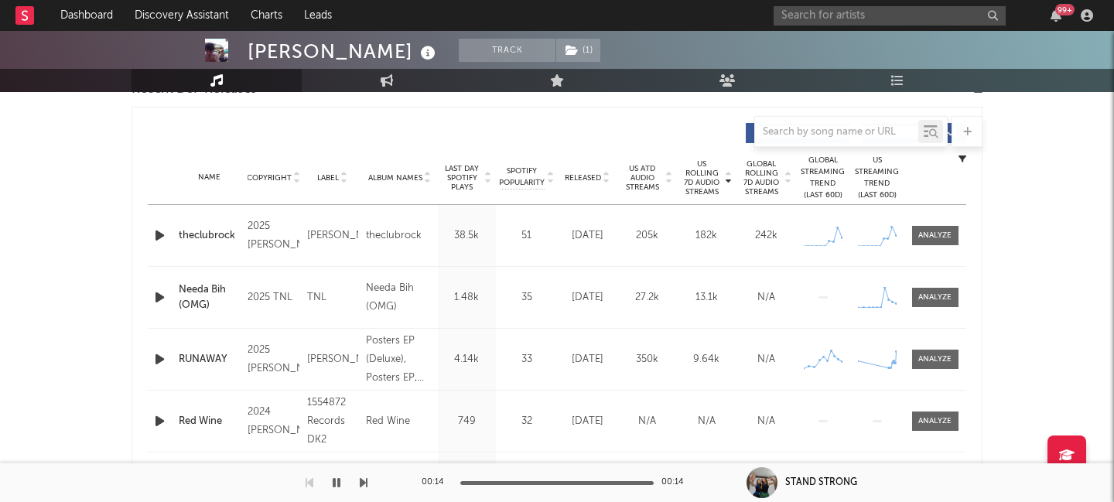
scroll to position [578, 0]
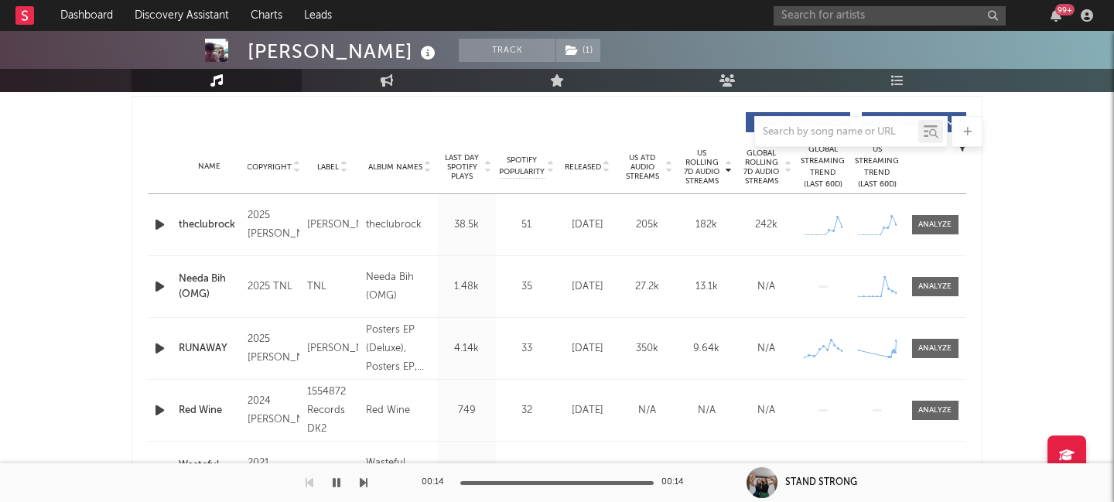
click at [157, 223] on icon "button" at bounding box center [160, 224] width 16 height 19
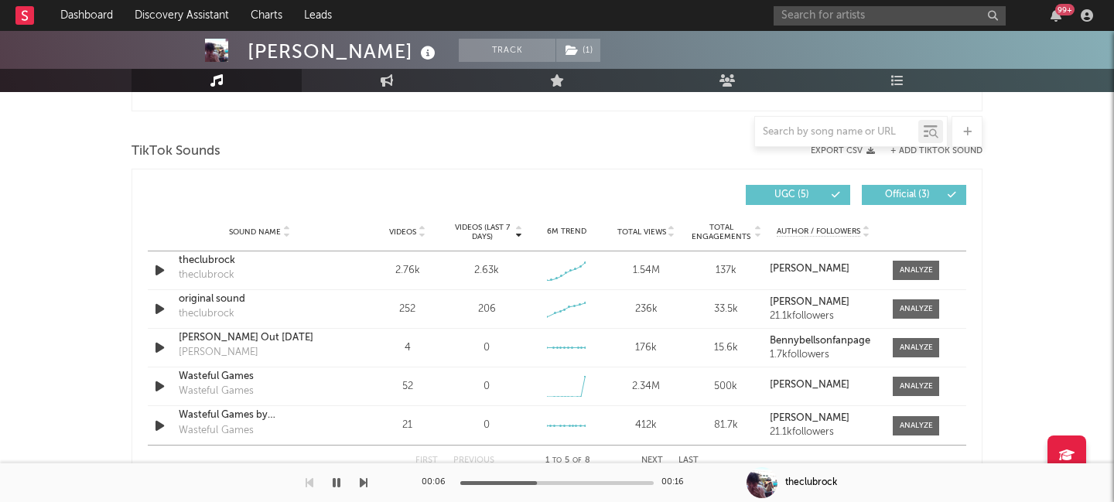
scroll to position [1028, 0]
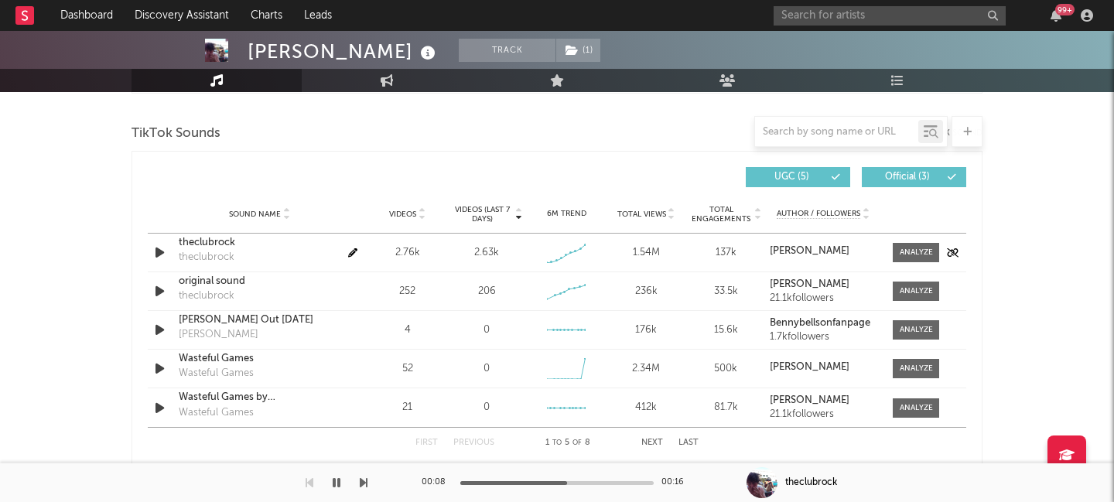
click at [156, 251] on icon "button" at bounding box center [160, 252] width 16 height 19
click at [906, 251] on div at bounding box center [915, 253] width 33 height 12
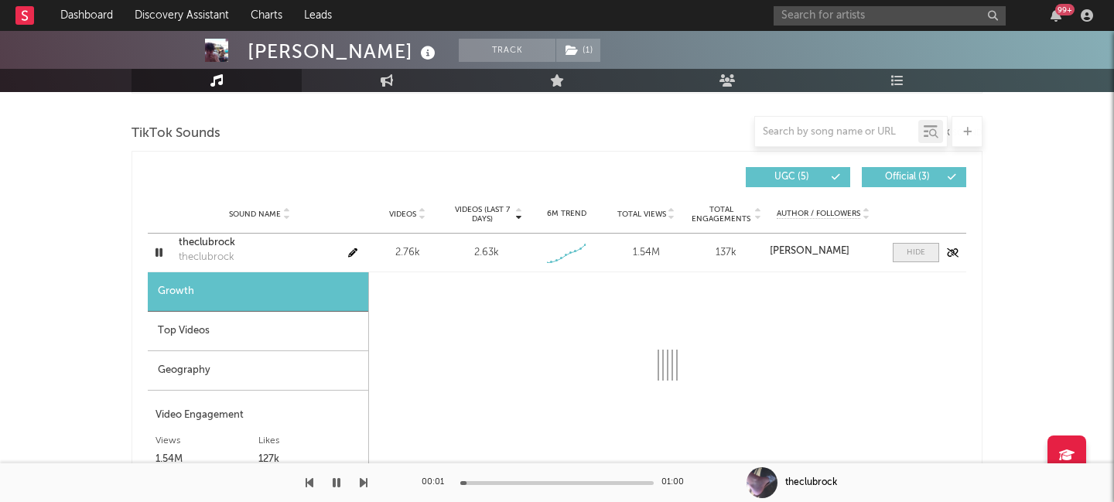
select select "1w"
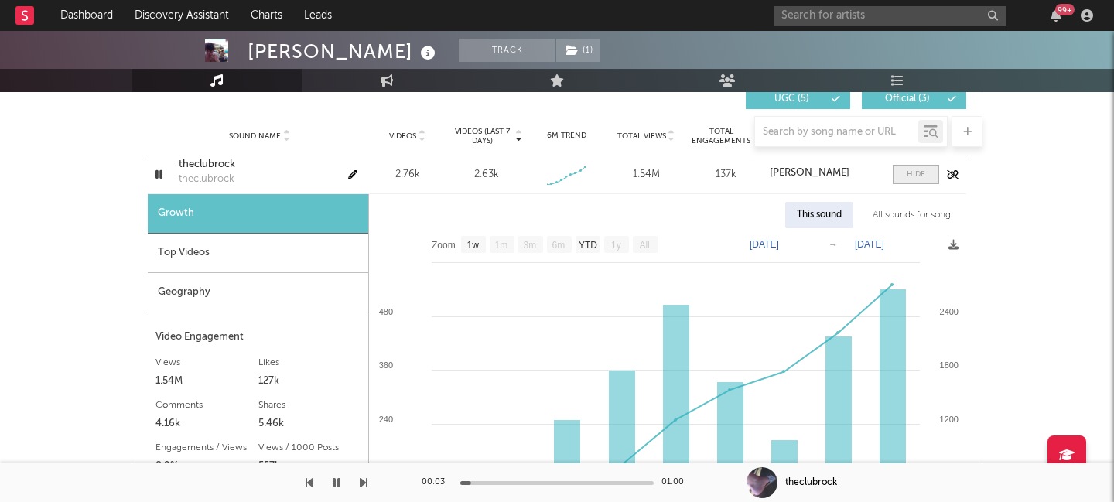
scroll to position [1111, 0]
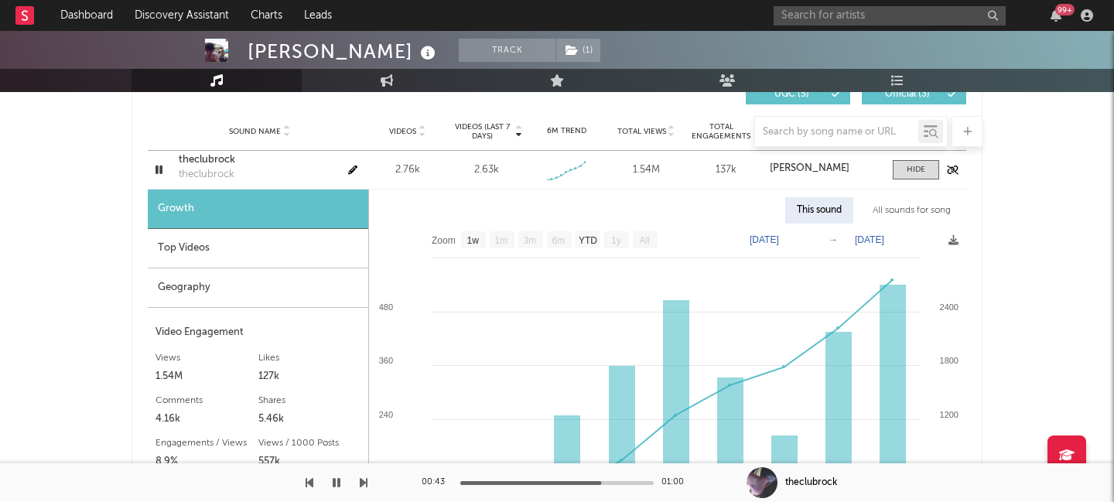
click at [159, 172] on icon "button" at bounding box center [159, 169] width 15 height 19
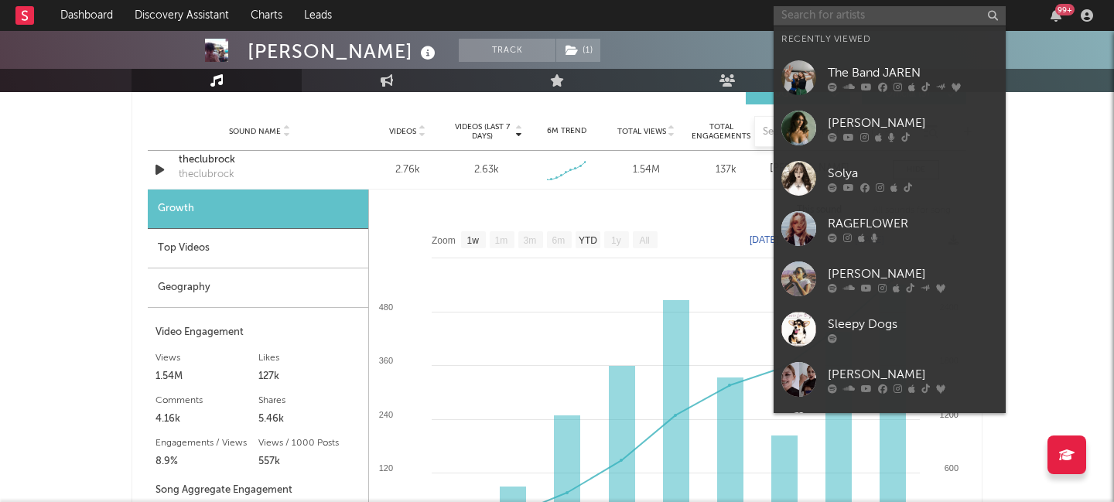
click at [837, 22] on input "text" at bounding box center [889, 15] width 232 height 19
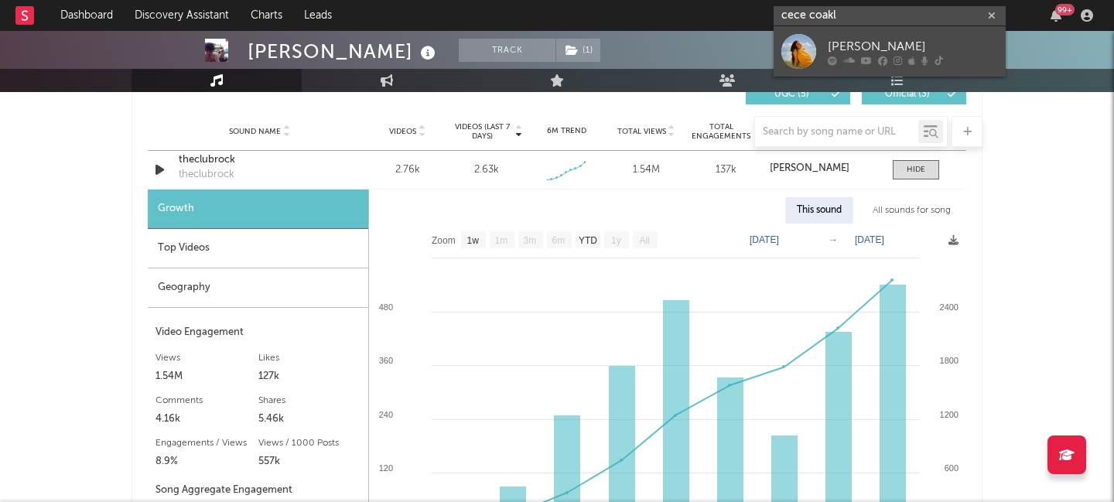
type input "cece coakl"
click at [949, 37] on div "[PERSON_NAME]" at bounding box center [912, 46] width 170 height 19
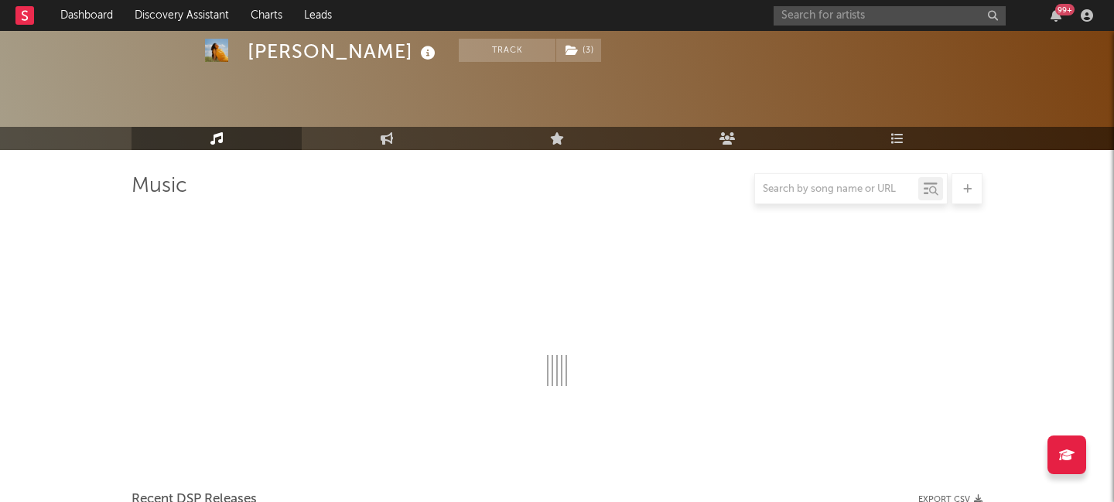
scroll to position [1111, 0]
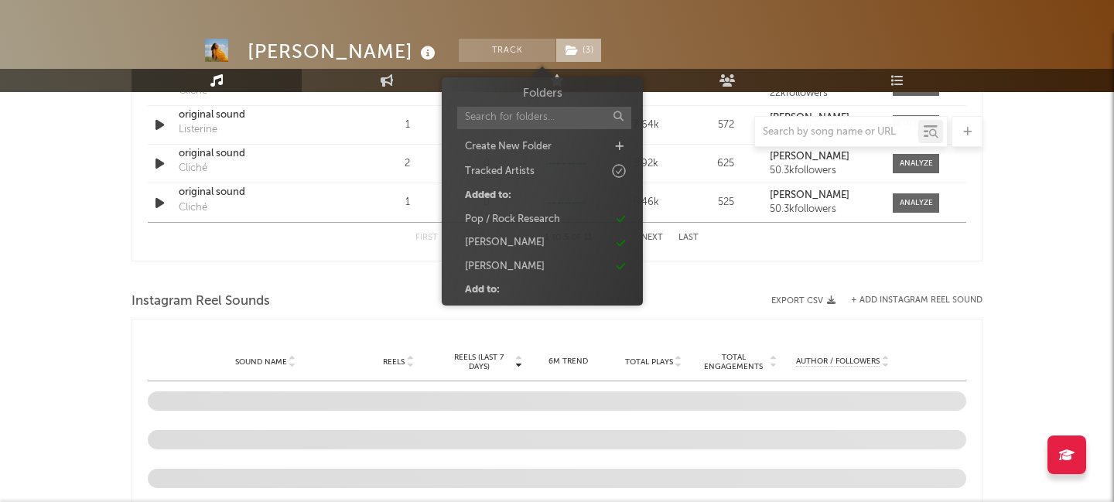
click at [565, 49] on icon at bounding box center [571, 50] width 13 height 11
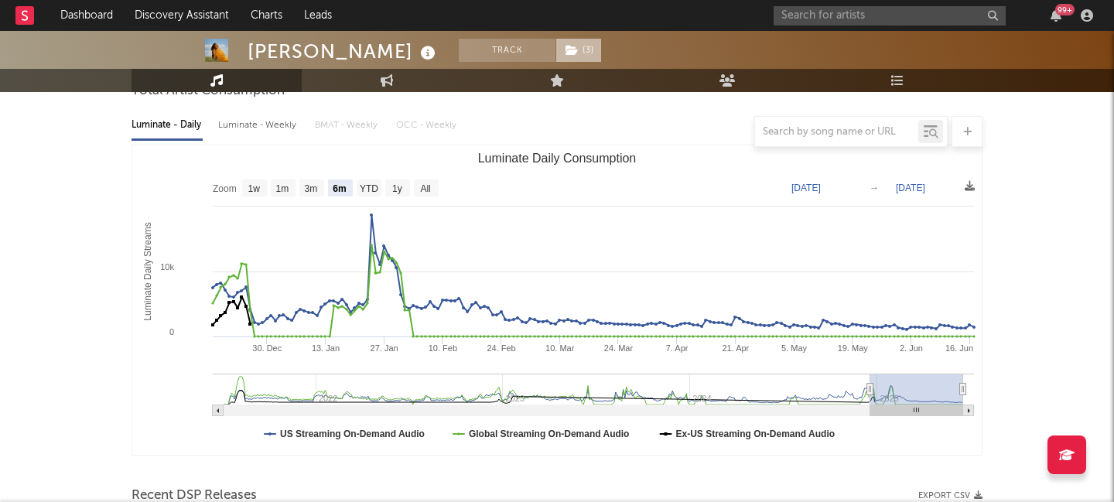
click at [555, 49] on span "( 3 )" at bounding box center [578, 50] width 46 height 23
click at [264, 122] on div at bounding box center [556, 131] width 851 height 31
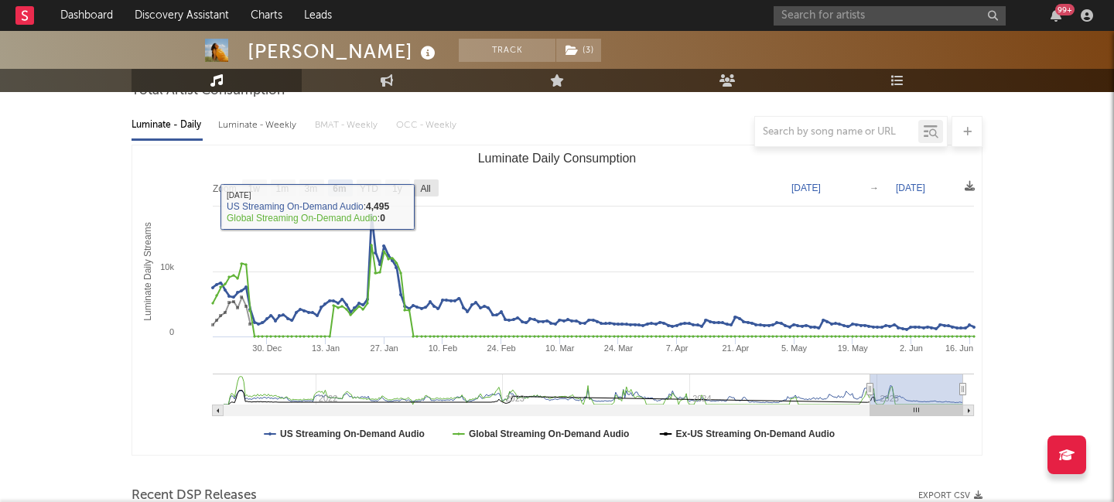
click at [427, 186] on text "All" at bounding box center [425, 188] width 10 height 11
select select "All"
type input "[DATE]"
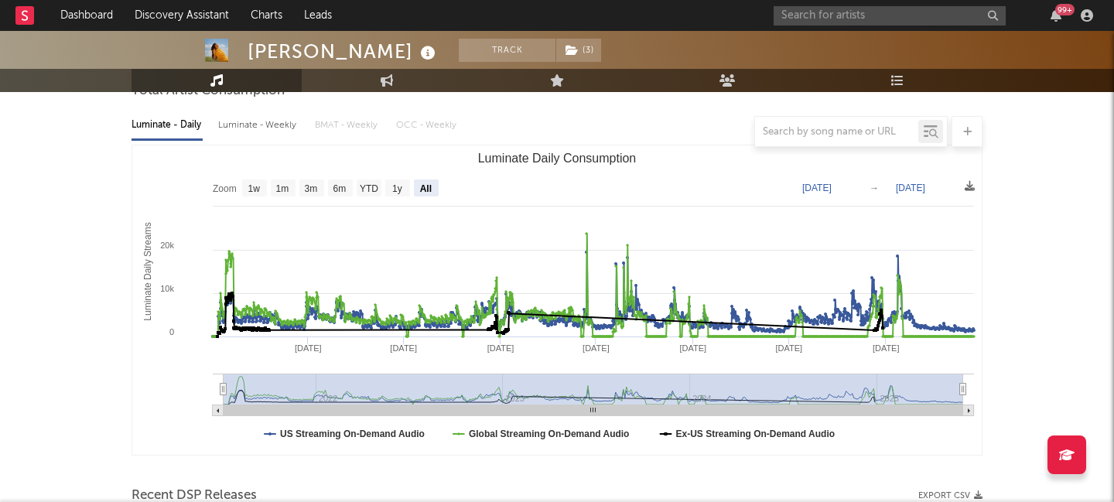
click at [268, 127] on div at bounding box center [556, 131] width 851 height 31
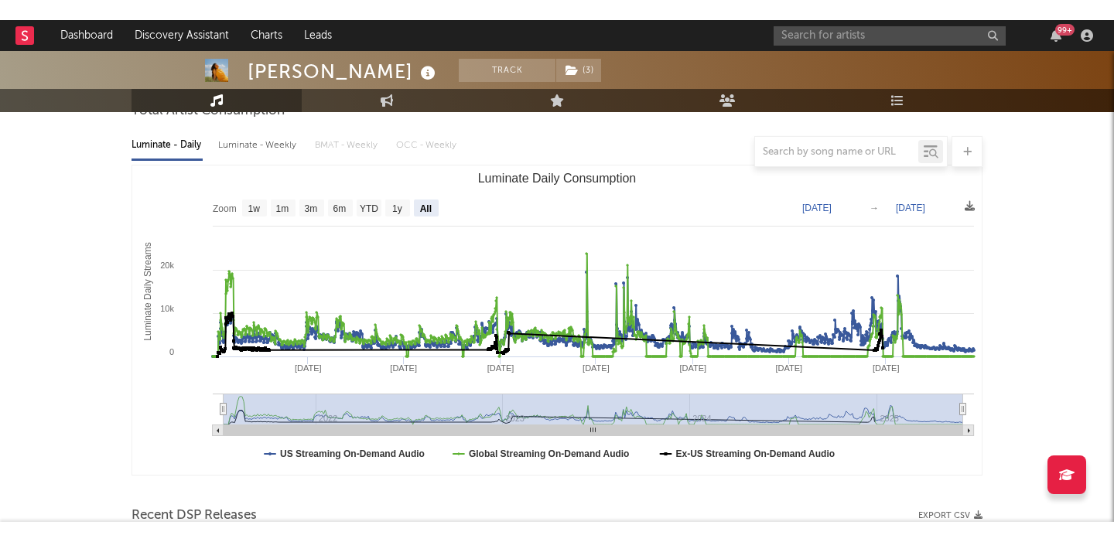
scroll to position [130, 0]
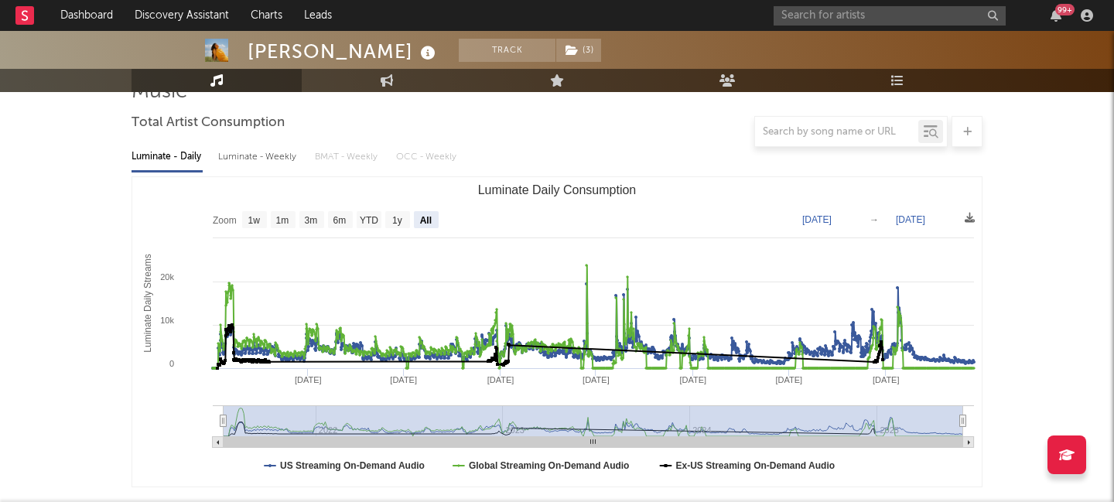
click at [268, 161] on div "Luminate - Weekly" at bounding box center [258, 157] width 81 height 26
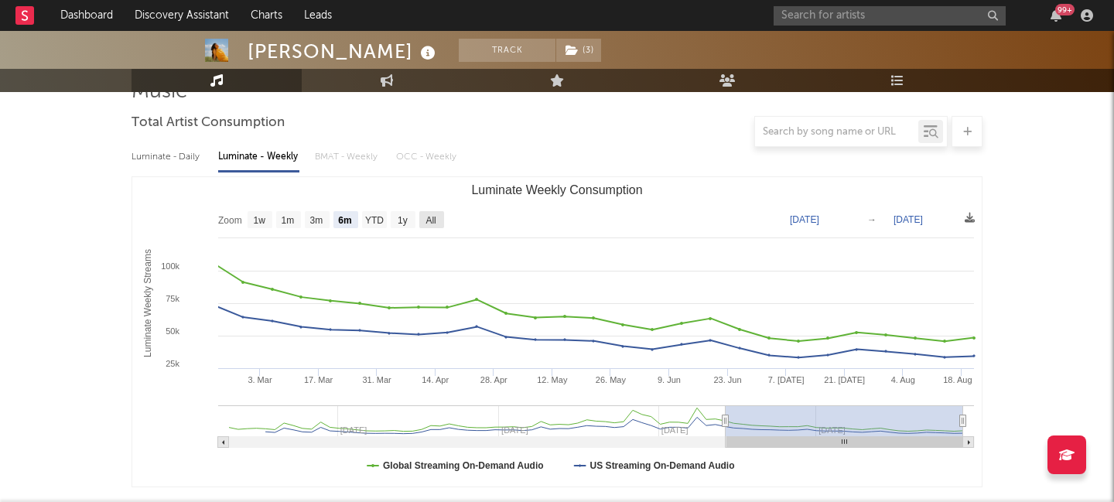
click at [425, 226] on rect "Luminate Weekly Consumption" at bounding box center [431, 219] width 25 height 17
select select "All"
type input "[DATE]"
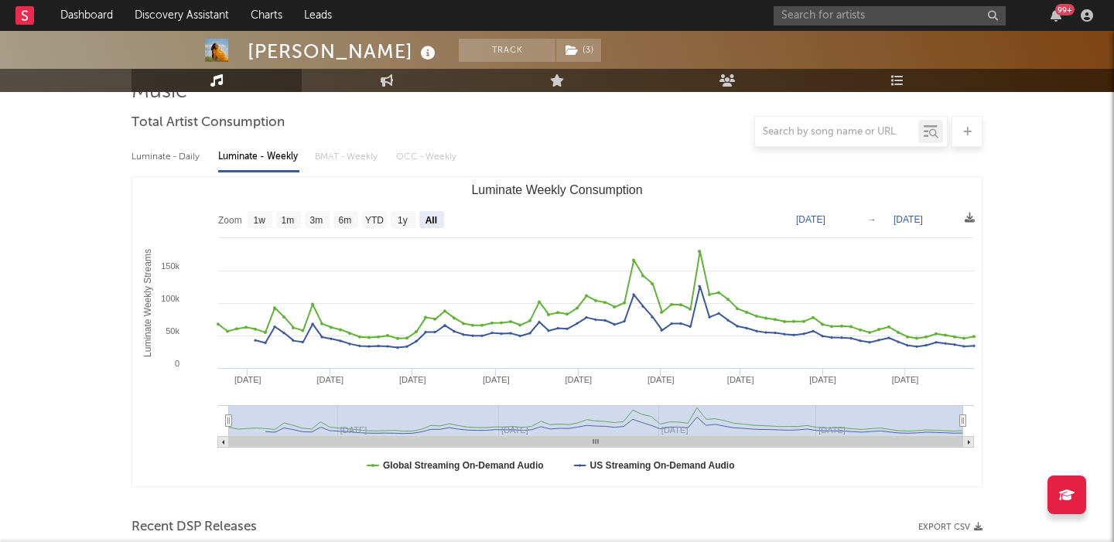
click at [618, 148] on div "Luminate - Daily Luminate - Weekly BMAT - Weekly OCC - Weekly" at bounding box center [556, 157] width 851 height 26
click at [840, 16] on input "text" at bounding box center [889, 15] width 232 height 19
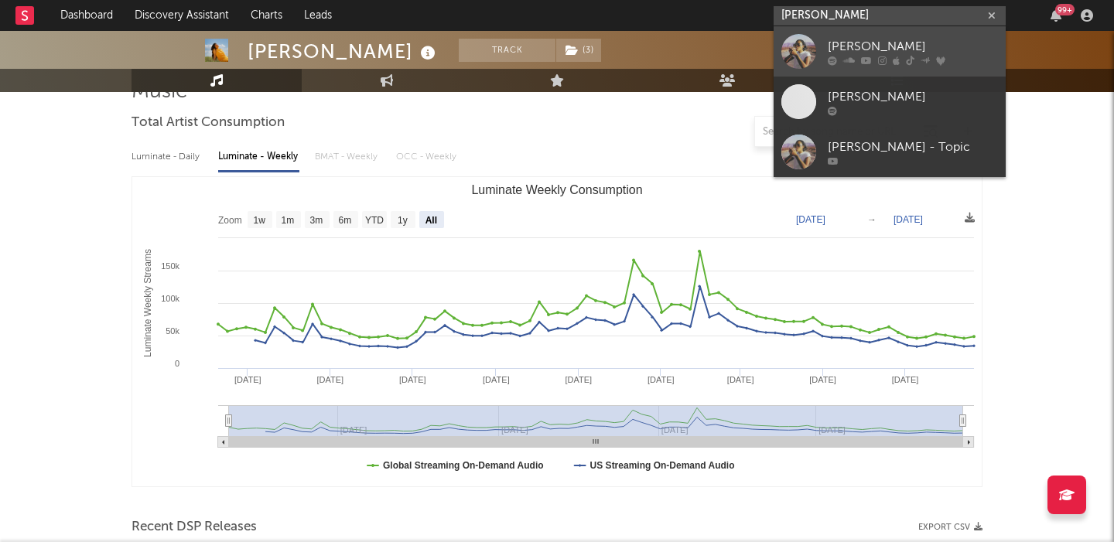
type input "[PERSON_NAME]"
click at [906, 40] on div "[PERSON_NAME]" at bounding box center [912, 46] width 170 height 19
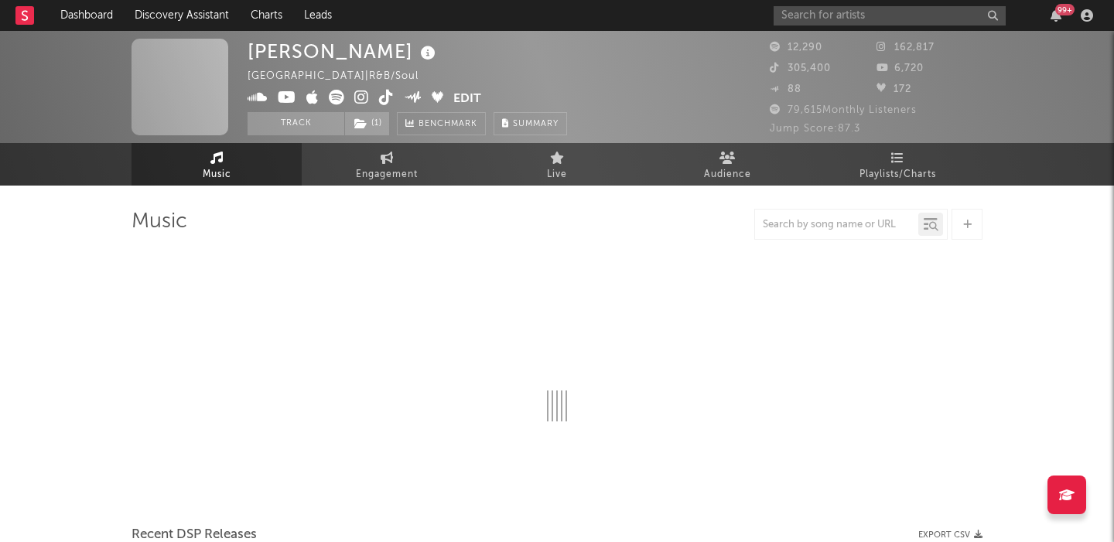
scroll to position [97, 0]
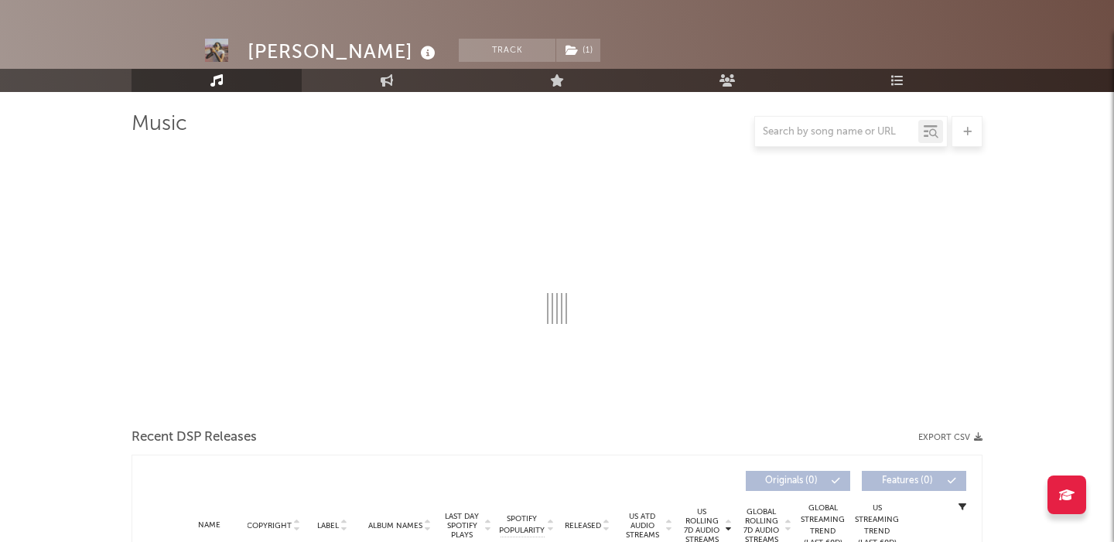
select select "6m"
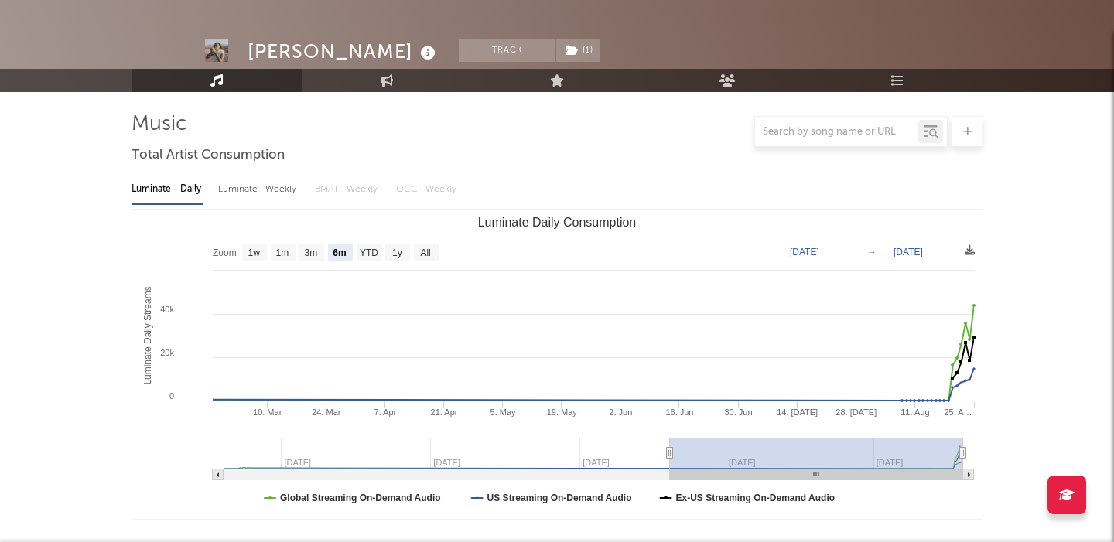
scroll to position [555, 0]
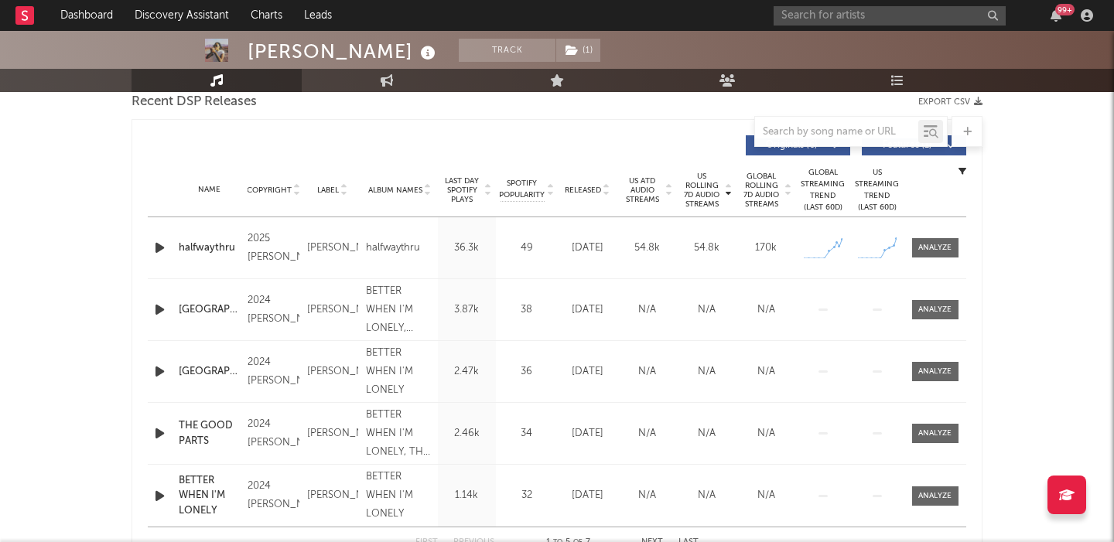
click at [209, 247] on div "halfwaythru" at bounding box center [209, 248] width 61 height 15
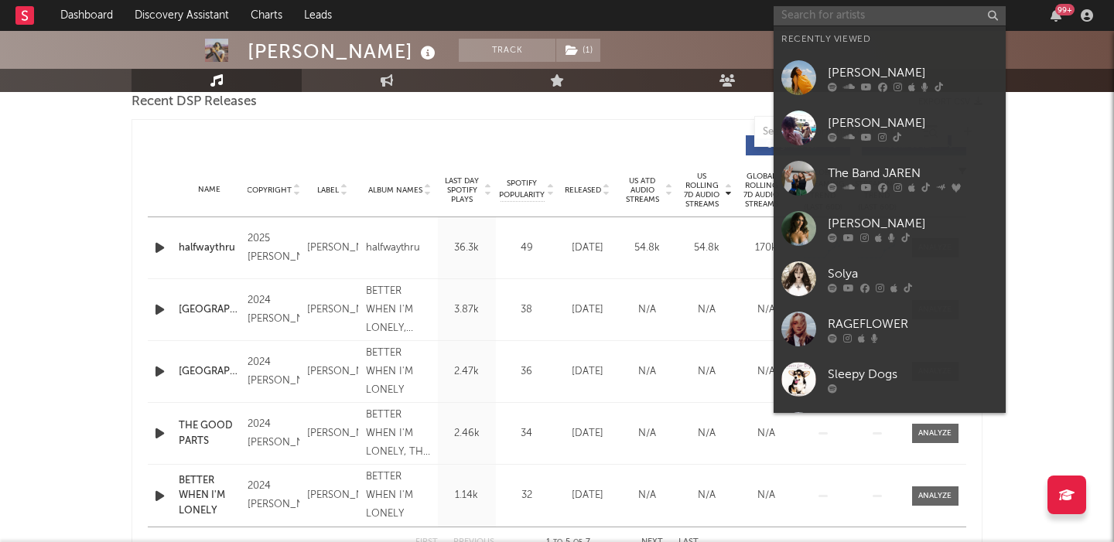
click at [826, 12] on input "text" at bounding box center [889, 15] width 232 height 19
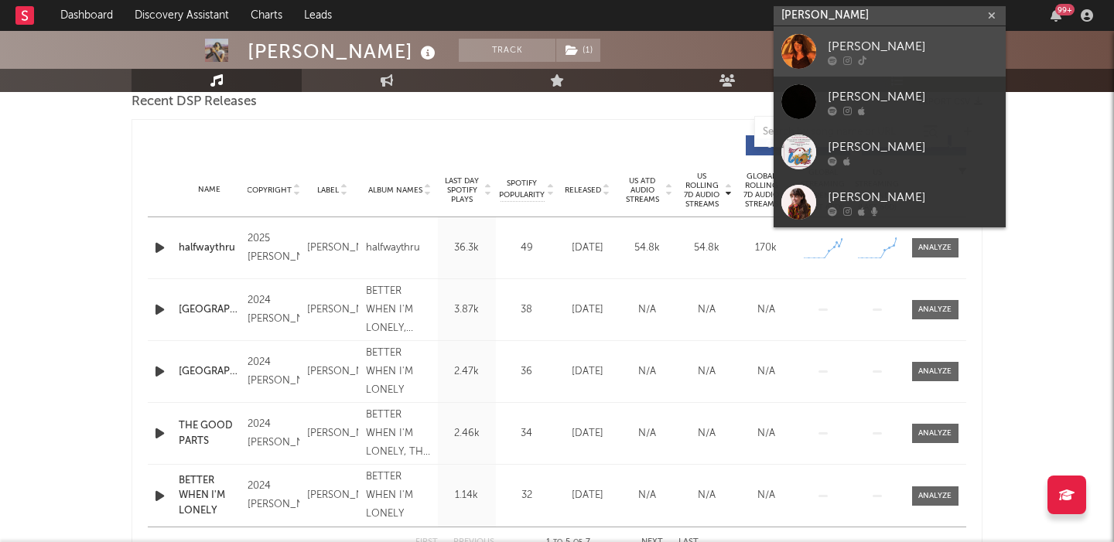
type input "[PERSON_NAME]"
click at [904, 37] on div "[PERSON_NAME]" at bounding box center [912, 46] width 170 height 19
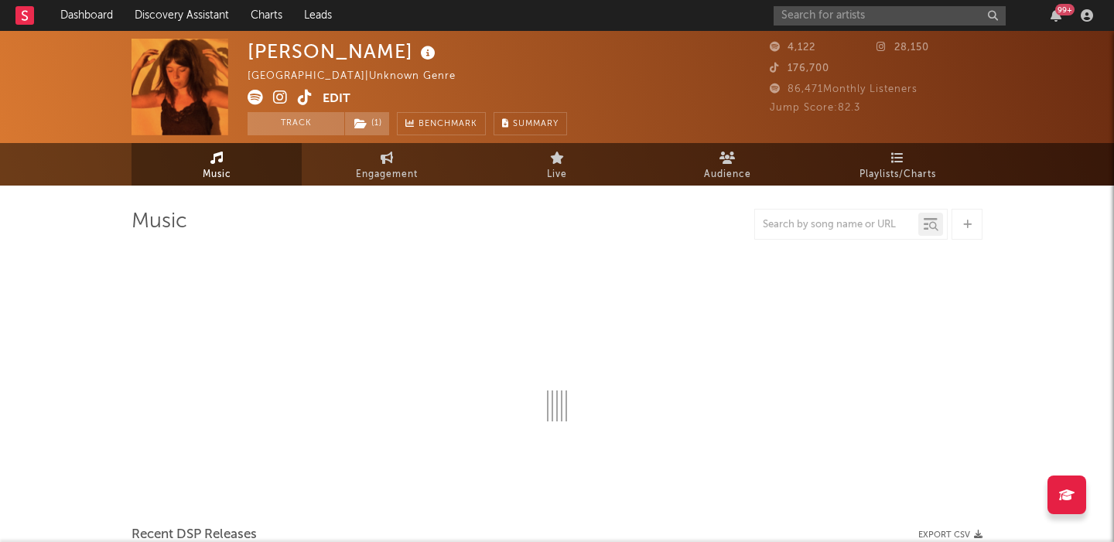
select select "1w"
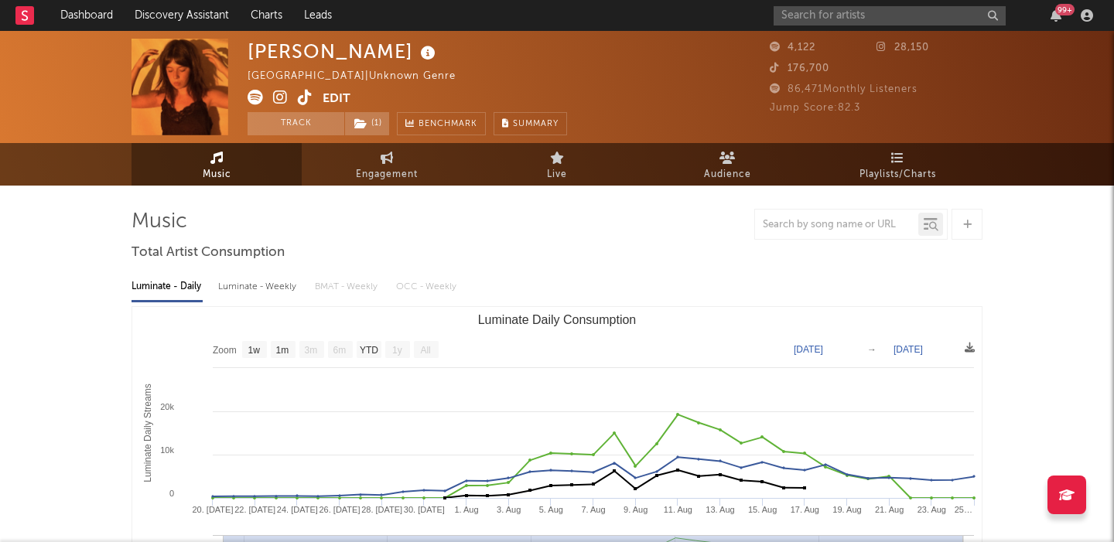
click at [305, 101] on icon at bounding box center [305, 97] width 15 height 15
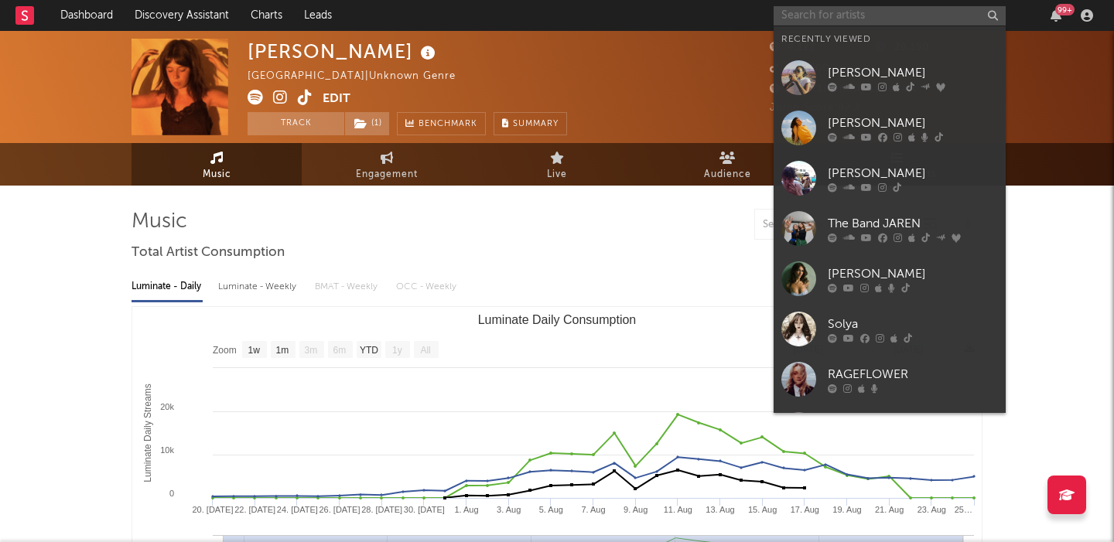
click at [875, 15] on input "text" at bounding box center [889, 15] width 232 height 19
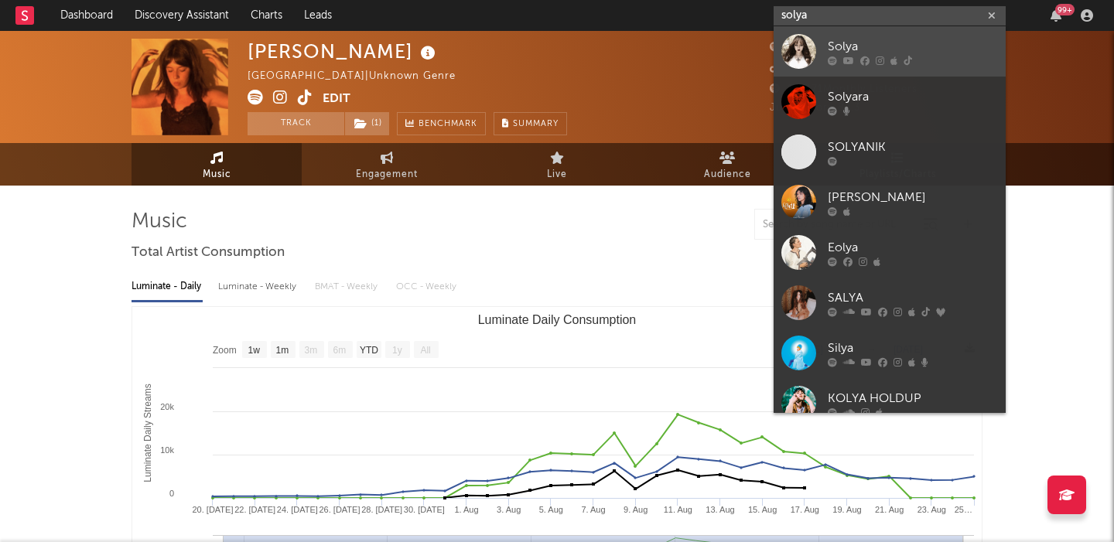
type input "solya"
click at [897, 48] on div "Solya" at bounding box center [912, 46] width 170 height 19
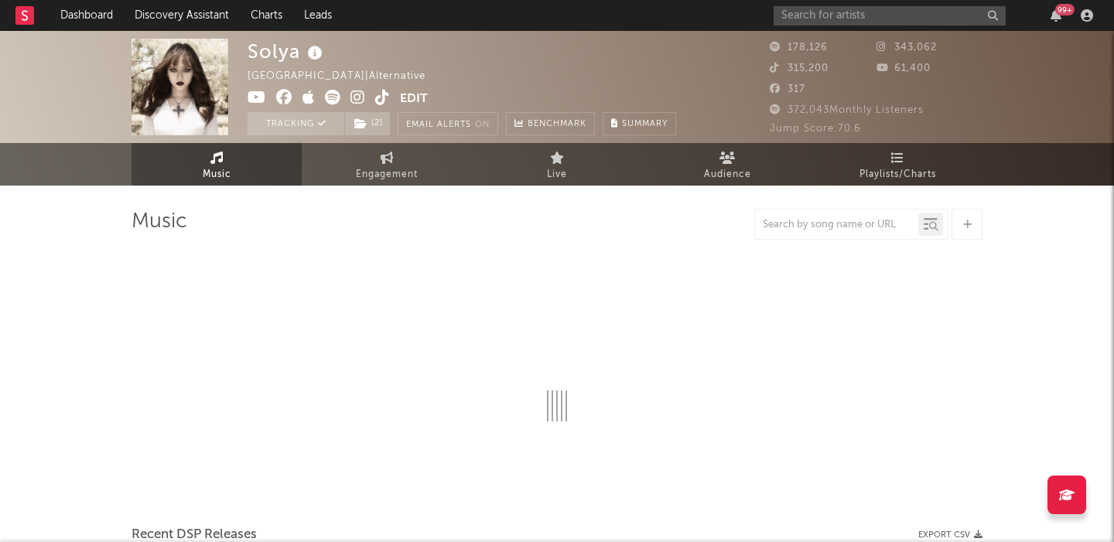
scroll to position [23, 0]
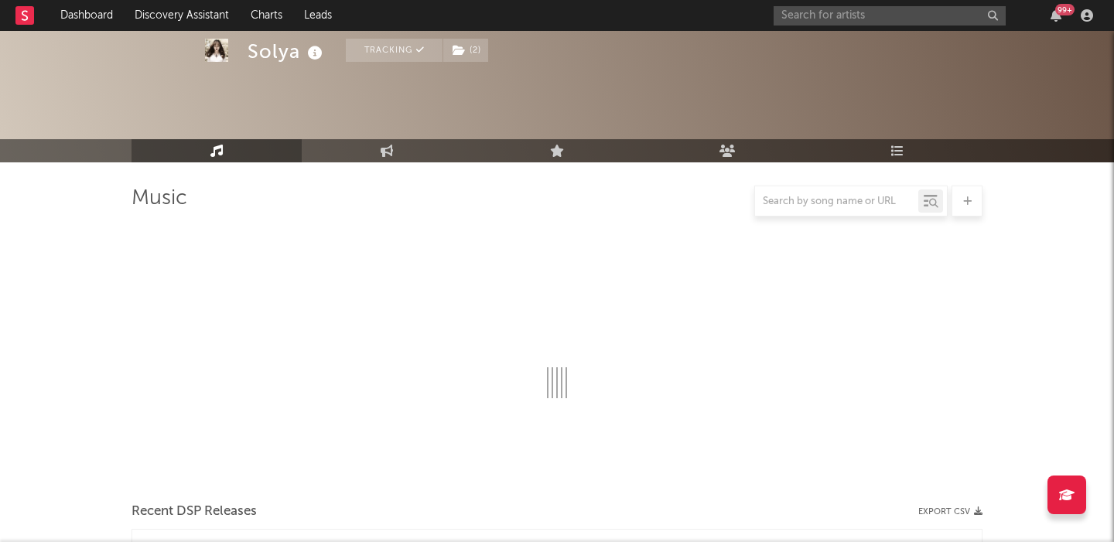
select select "6m"
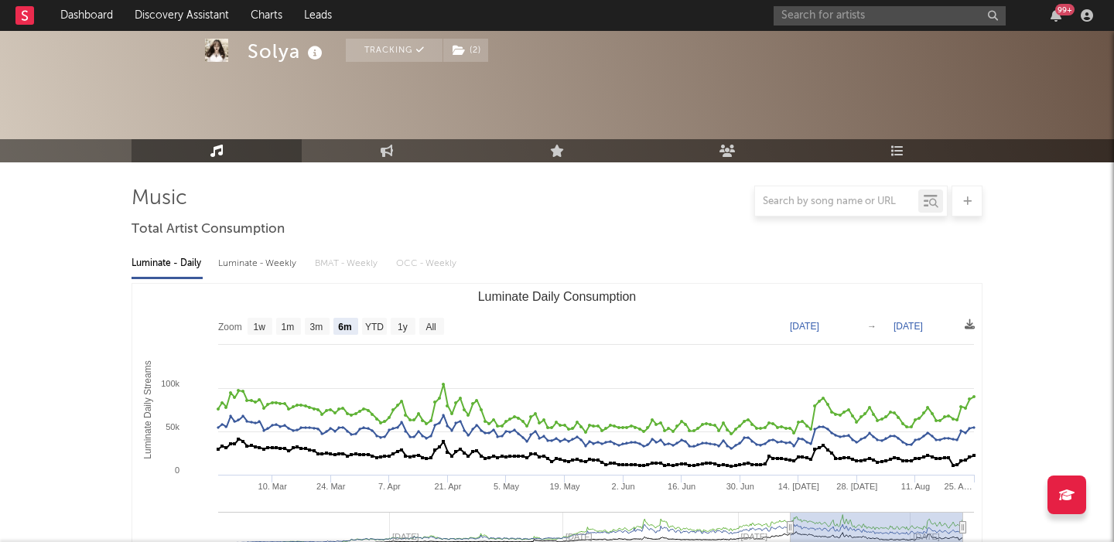
scroll to position [585, 0]
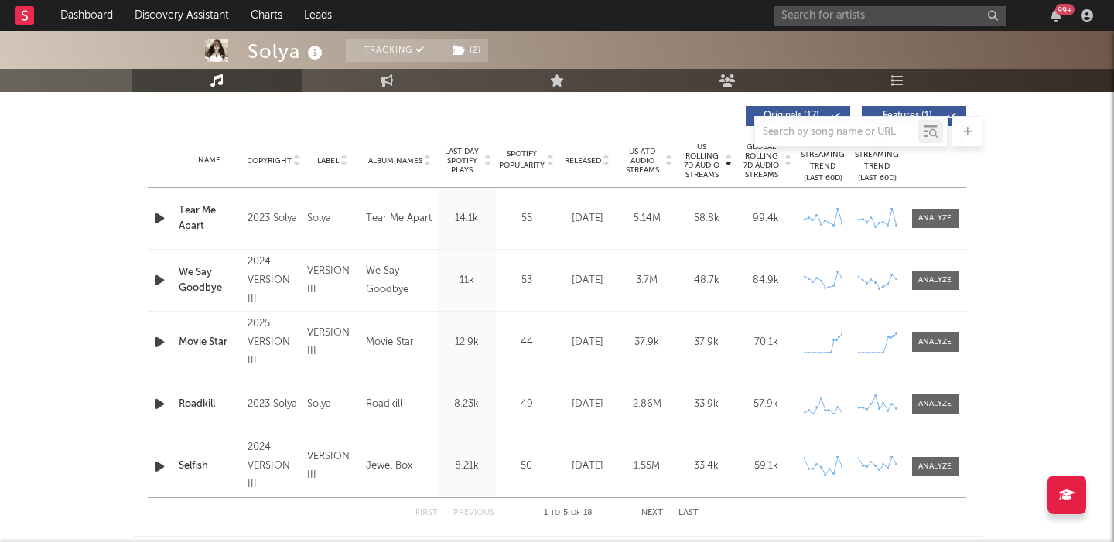
click at [588, 161] on span "Released" at bounding box center [583, 160] width 36 height 9
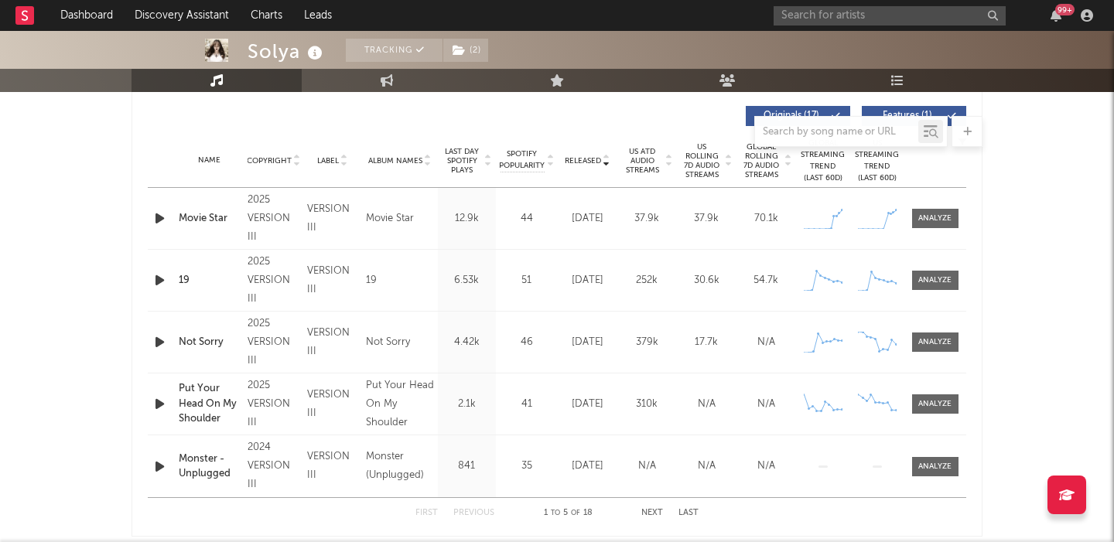
click at [198, 216] on div "Movie Star" at bounding box center [209, 218] width 61 height 15
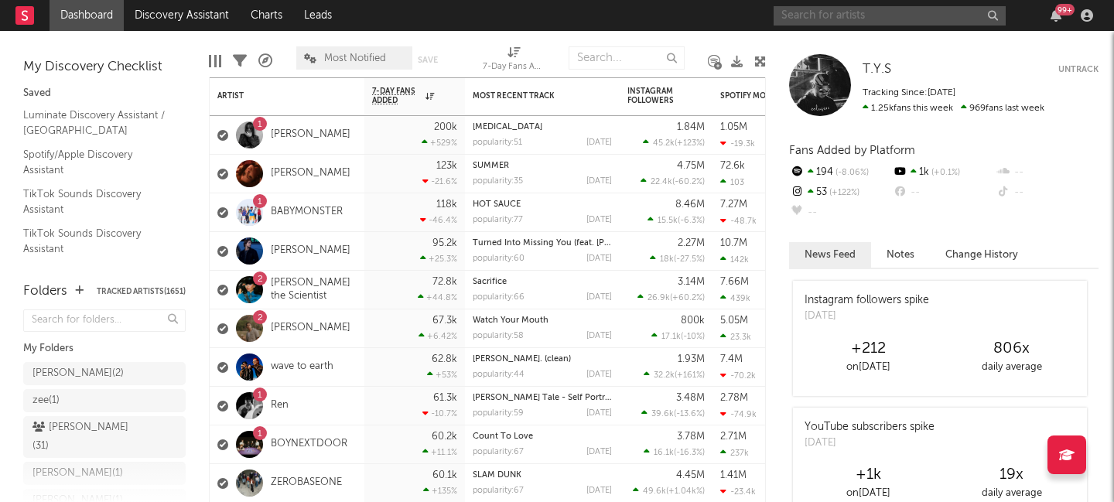
click at [898, 15] on input "text" at bounding box center [889, 15] width 232 height 19
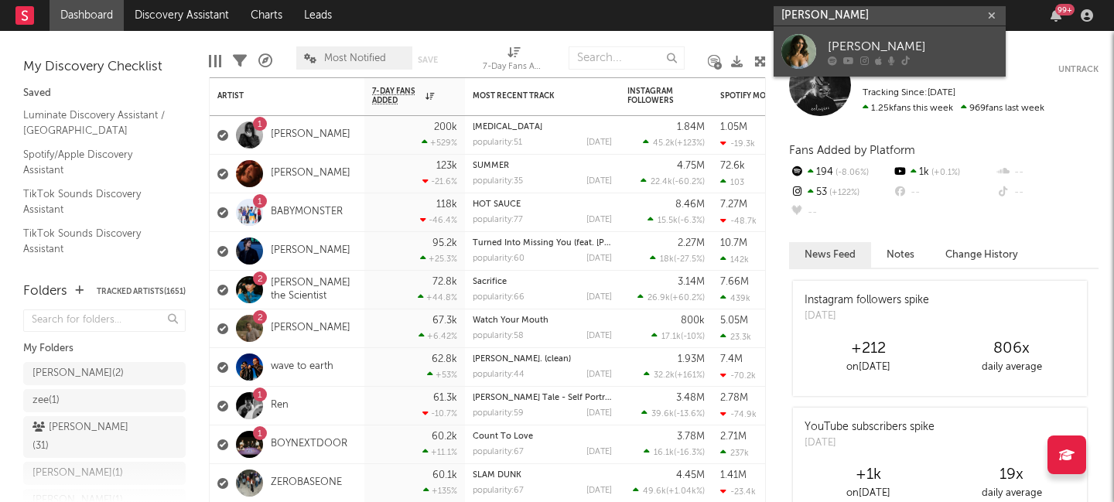
type input "isabel van gelder"
click at [938, 36] on link "[PERSON_NAME]" at bounding box center [889, 51] width 232 height 50
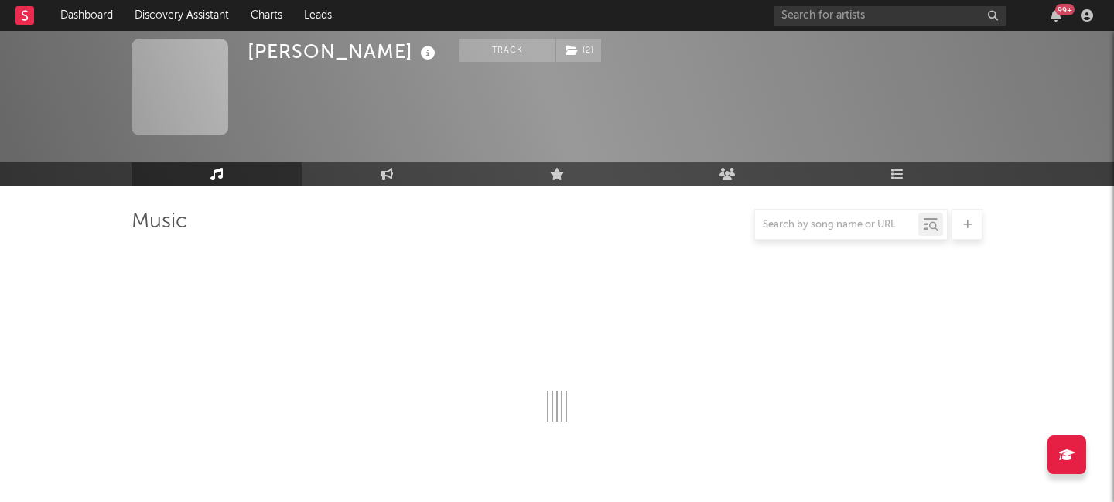
select select "1w"
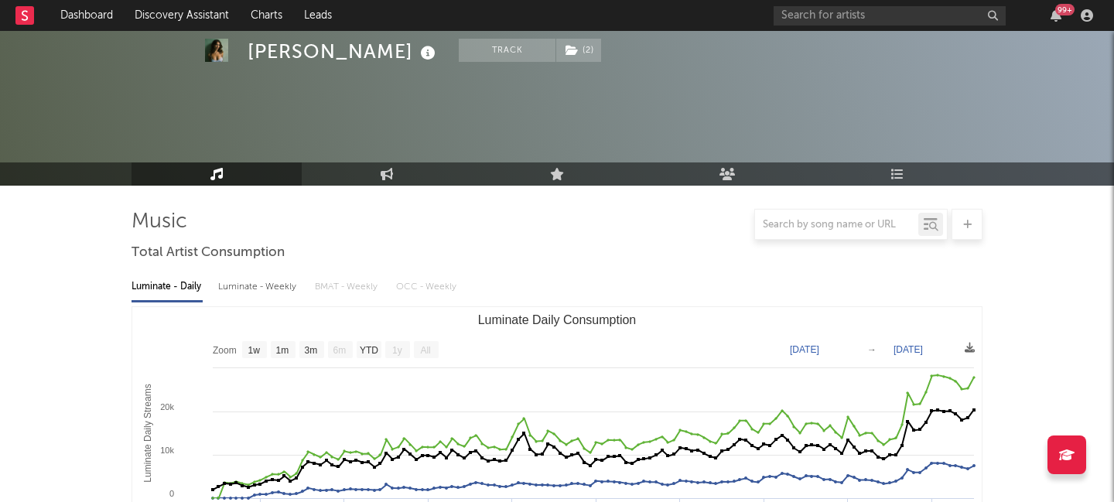
scroll to position [537, 0]
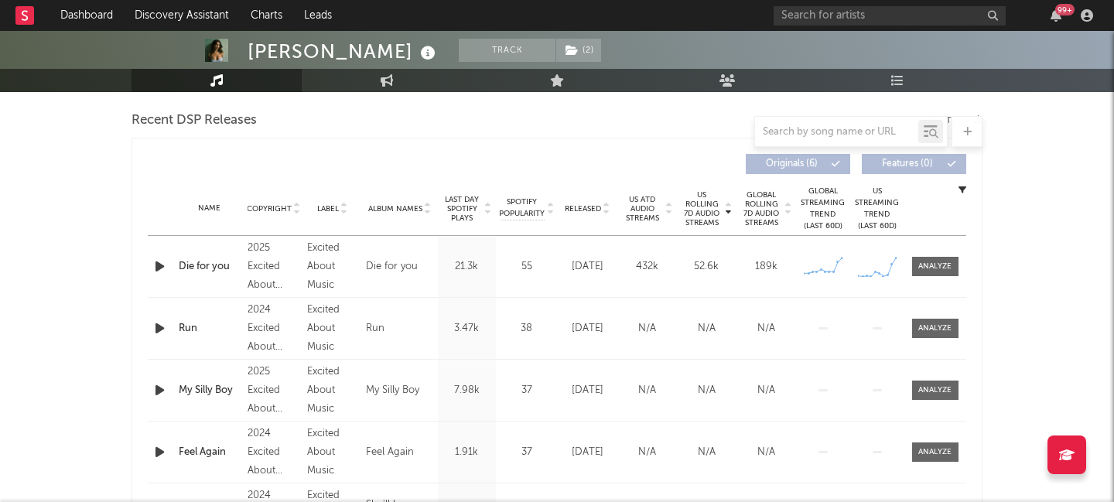
click at [589, 204] on span "Released" at bounding box center [583, 208] width 36 height 9
click at [948, 258] on span at bounding box center [935, 266] width 46 height 19
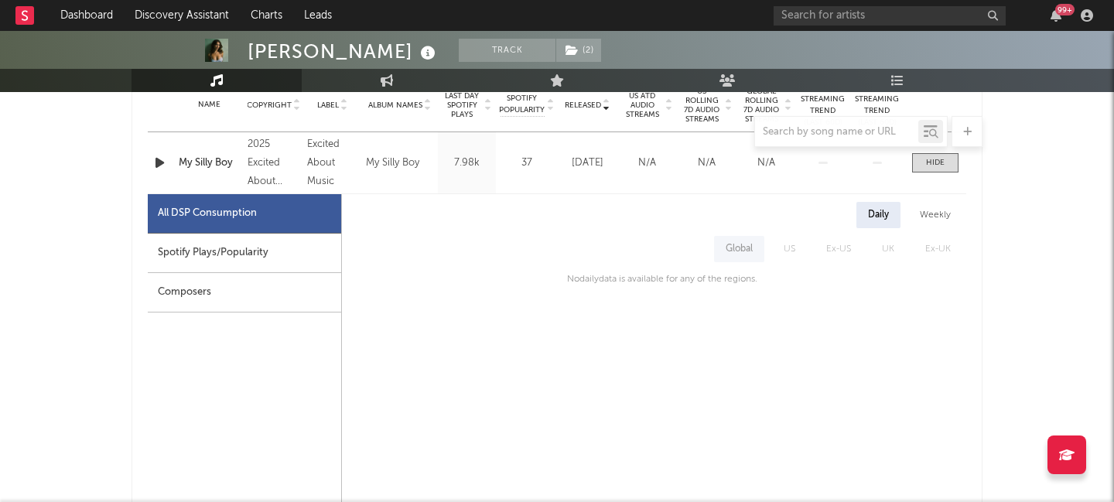
scroll to position [650, 0]
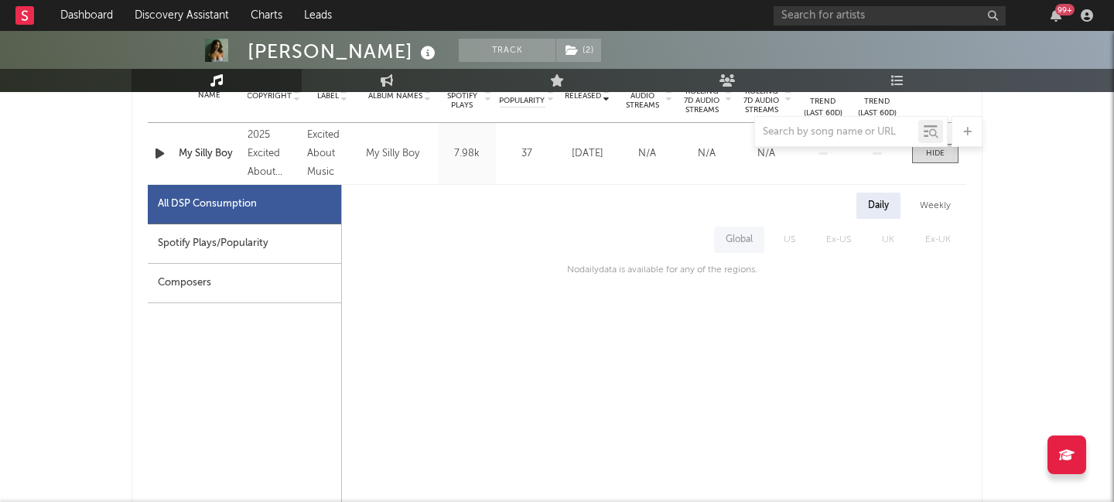
click at [228, 248] on div "Spotify Plays/Popularity" at bounding box center [244, 243] width 193 height 39
select select "1w"
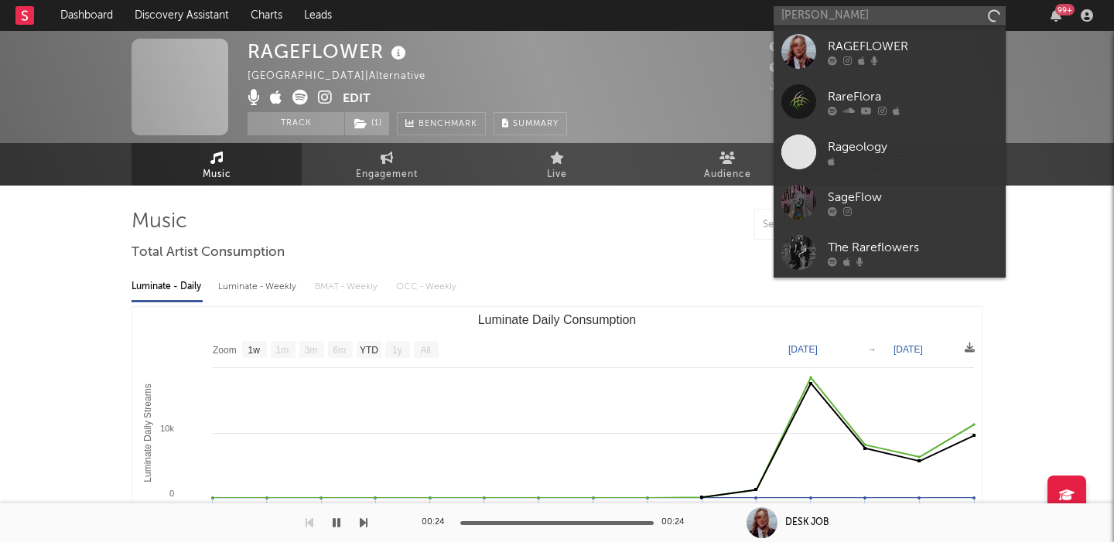
select select "1w"
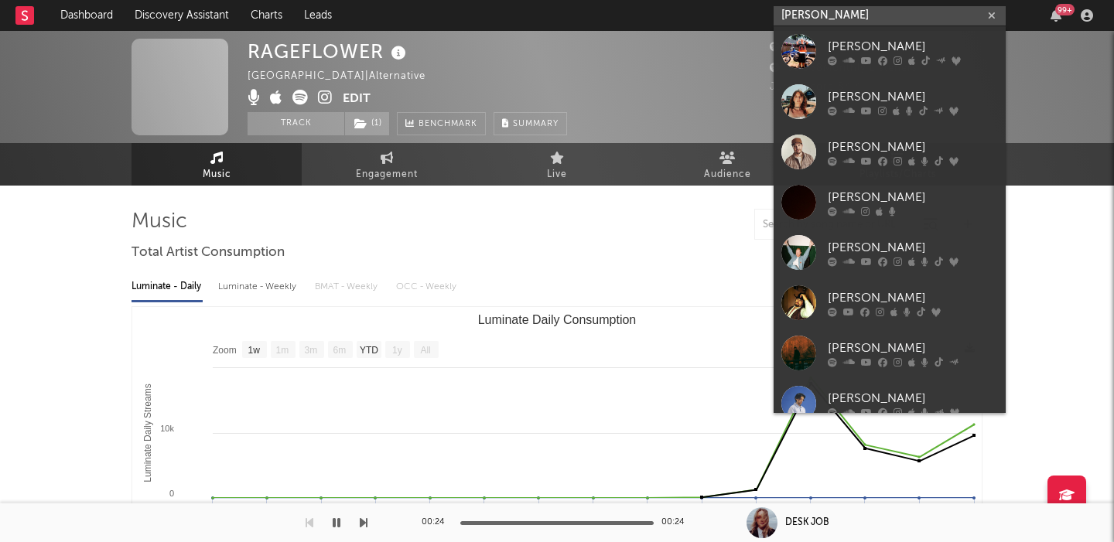
click at [805, 17] on input "[PERSON_NAME]" at bounding box center [889, 15] width 232 height 19
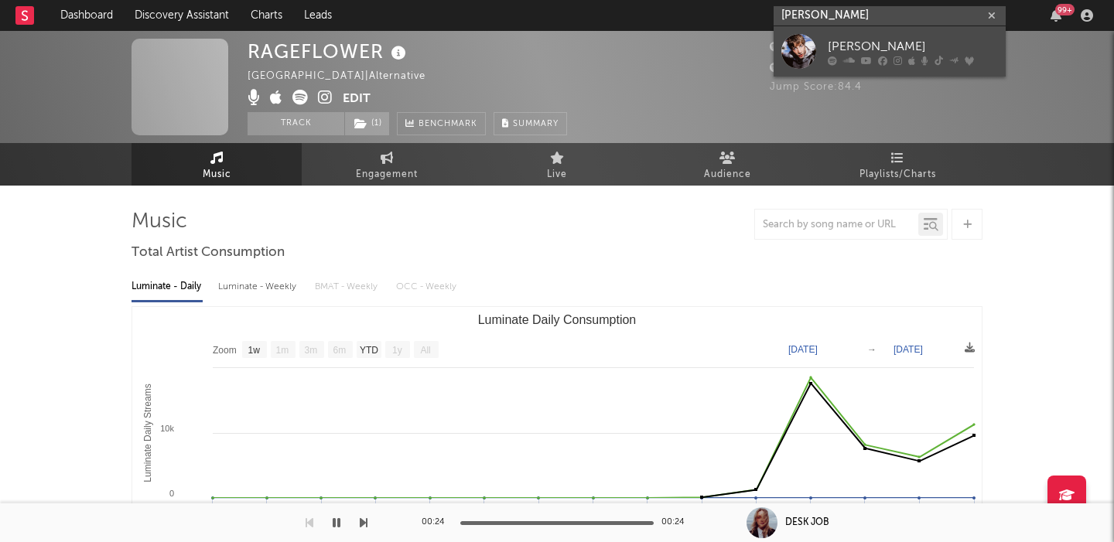
type input "jett blyton"
click at [830, 46] on div "Jett Blyton" at bounding box center [912, 46] width 170 height 19
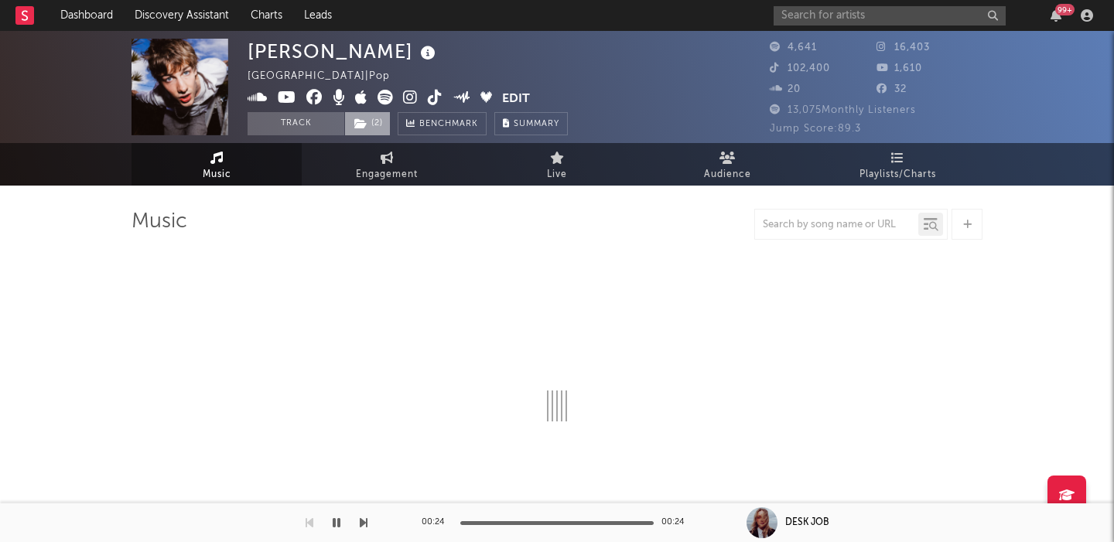
select select "6m"
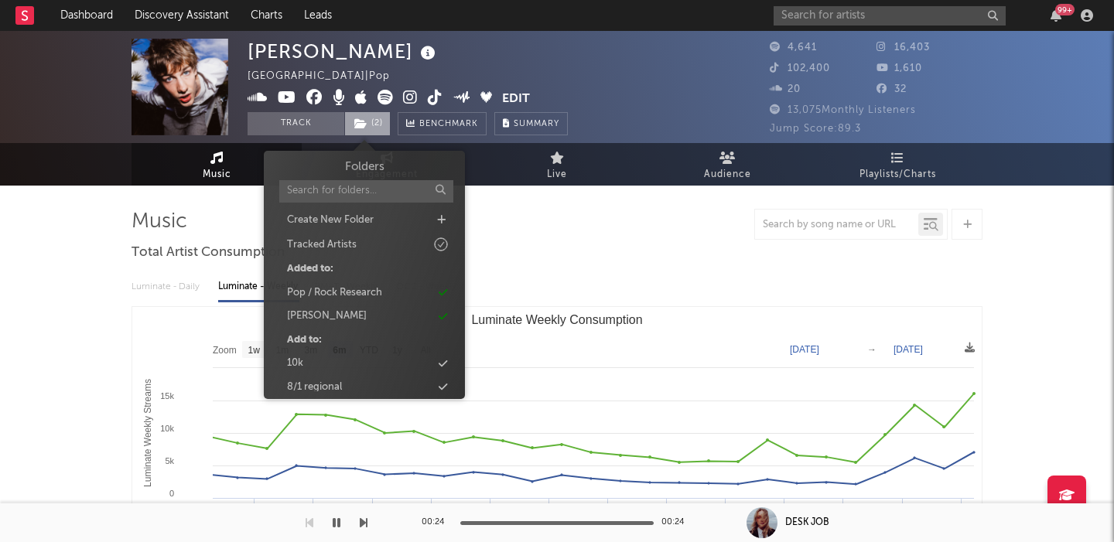
click at [377, 128] on span "( 2 )" at bounding box center [367, 123] width 46 height 23
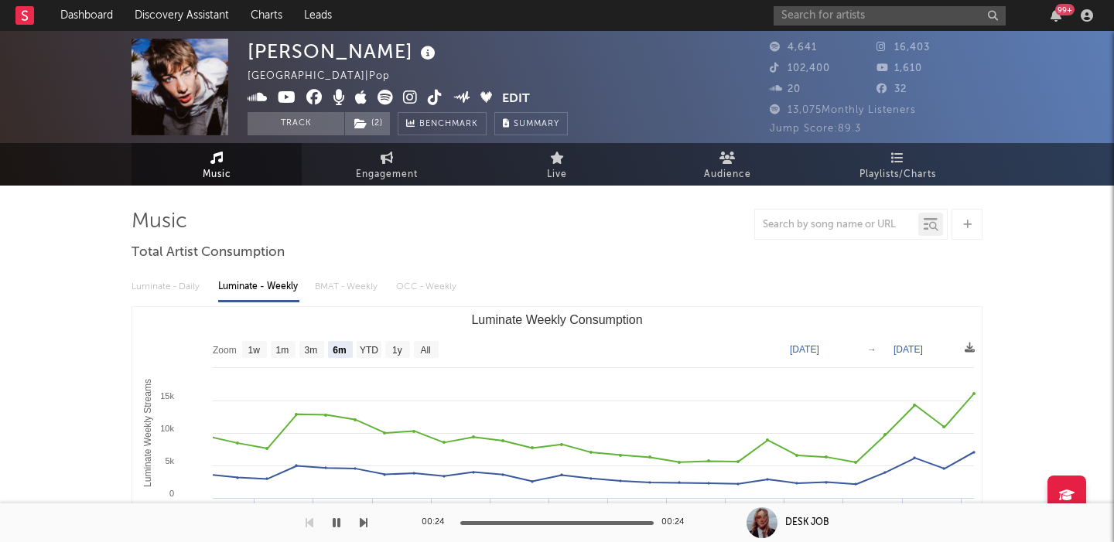
click at [603, 281] on div "Luminate - Daily Luminate - Weekly BMAT - Weekly OCC - Weekly" at bounding box center [556, 287] width 851 height 26
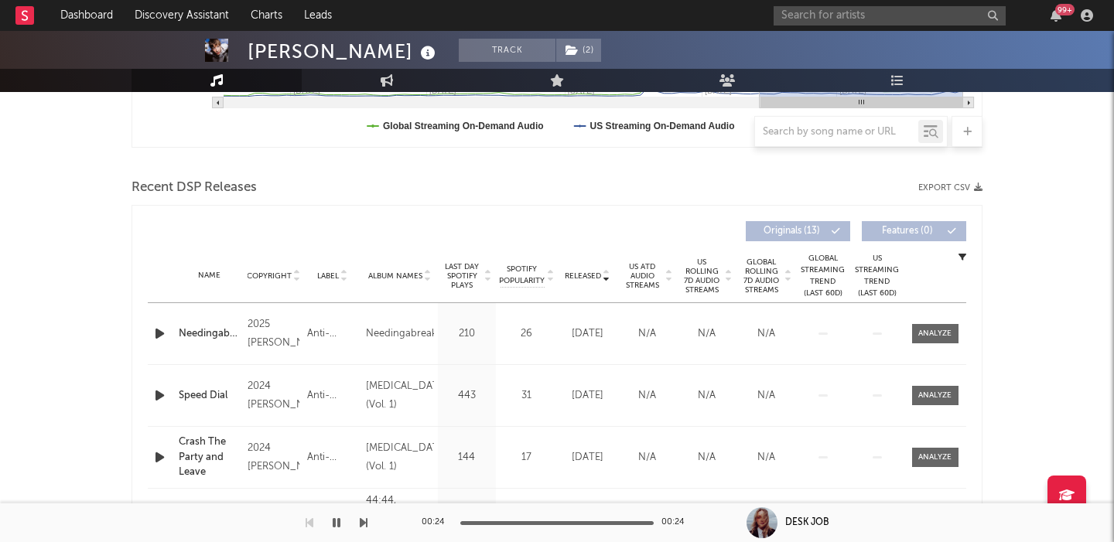
scroll to position [473, 0]
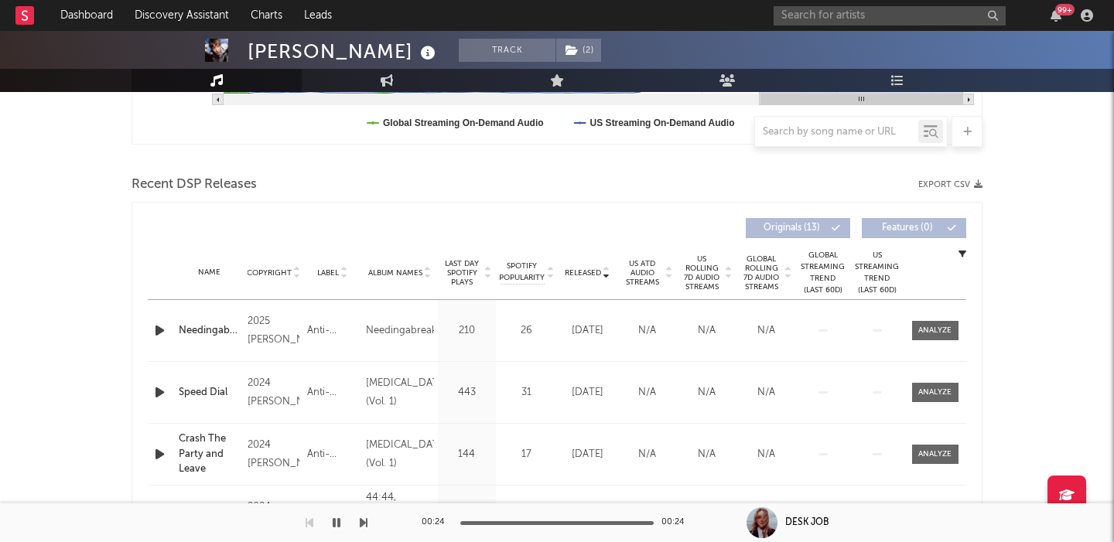
click at [687, 271] on span "US Rolling 7D Audio Streams" at bounding box center [702, 272] width 43 height 37
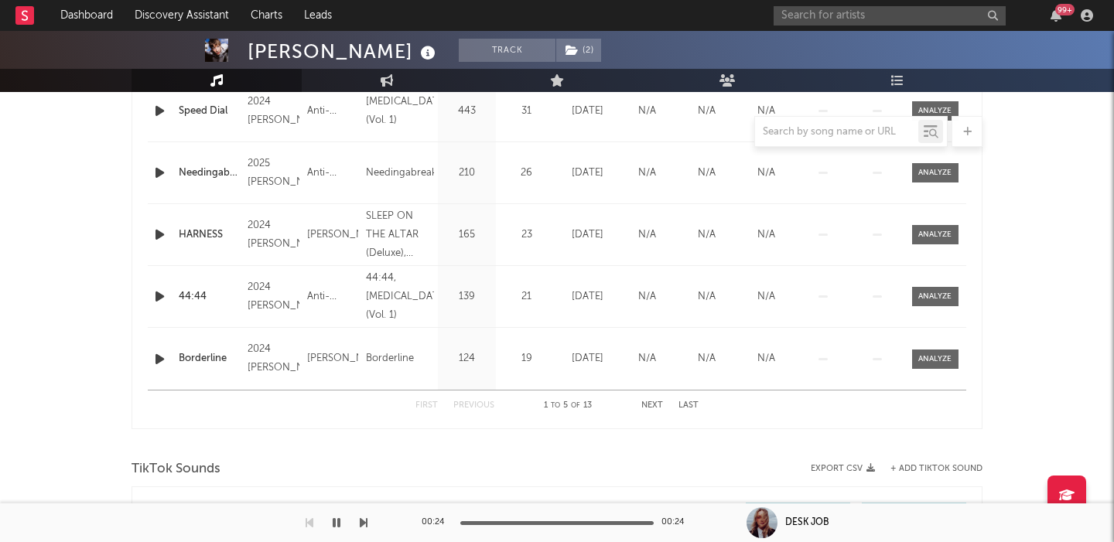
scroll to position [960, 0]
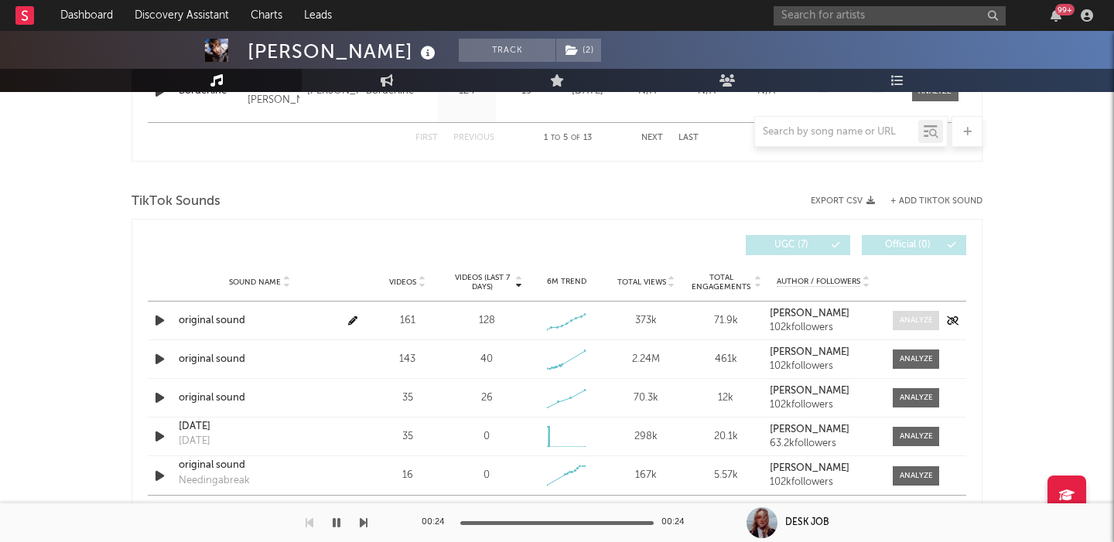
click at [912, 320] on div at bounding box center [915, 321] width 33 height 12
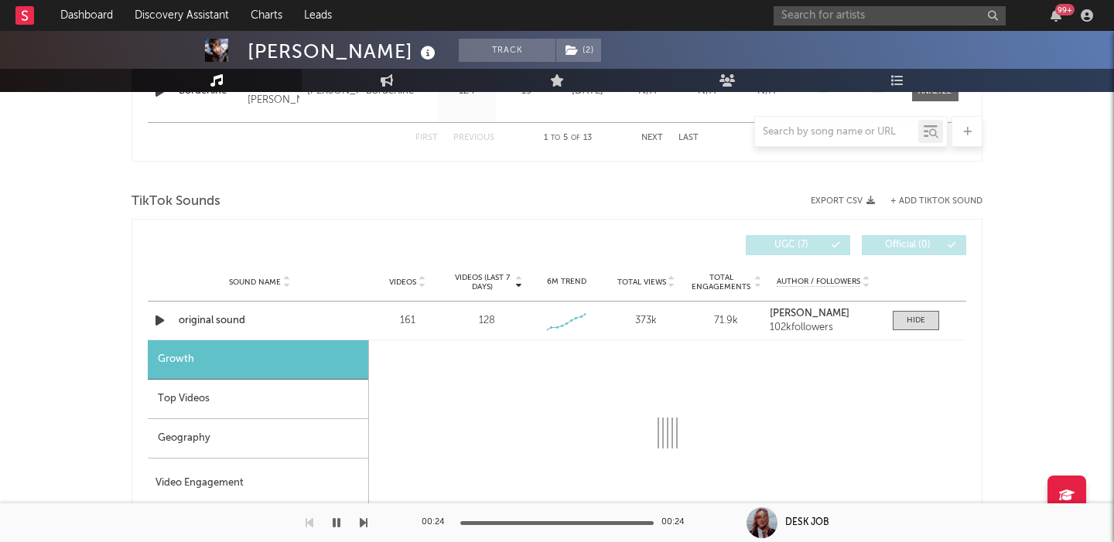
select select "1w"
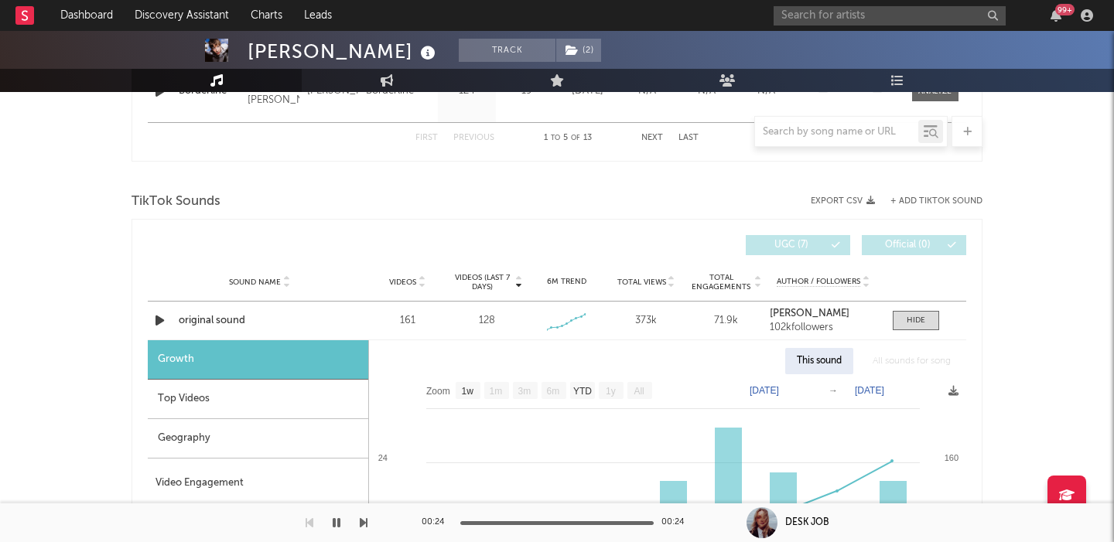
scroll to position [1117, 0]
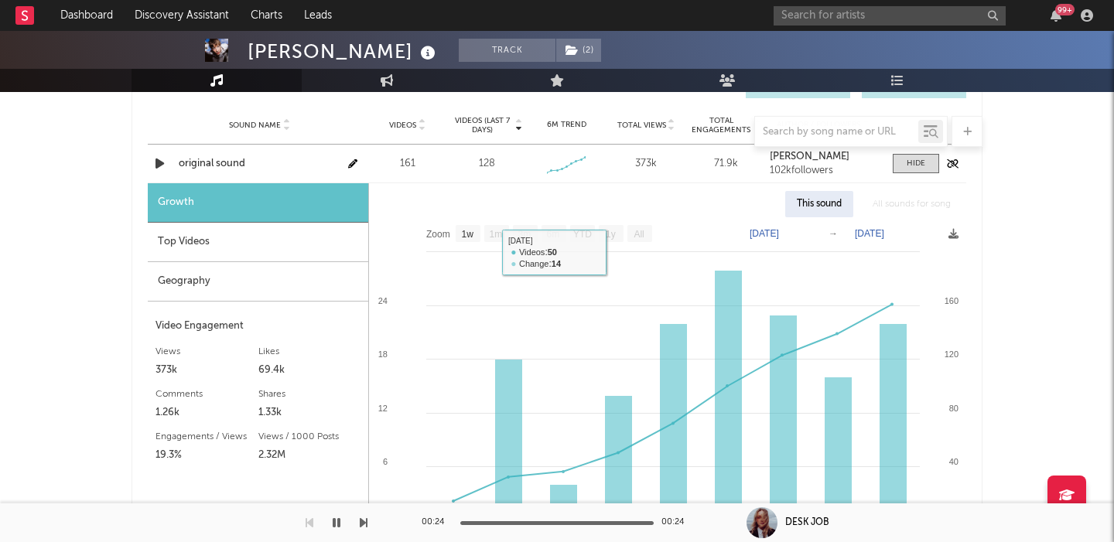
click at [203, 163] on div "original sound" at bounding box center [260, 163] width 162 height 15
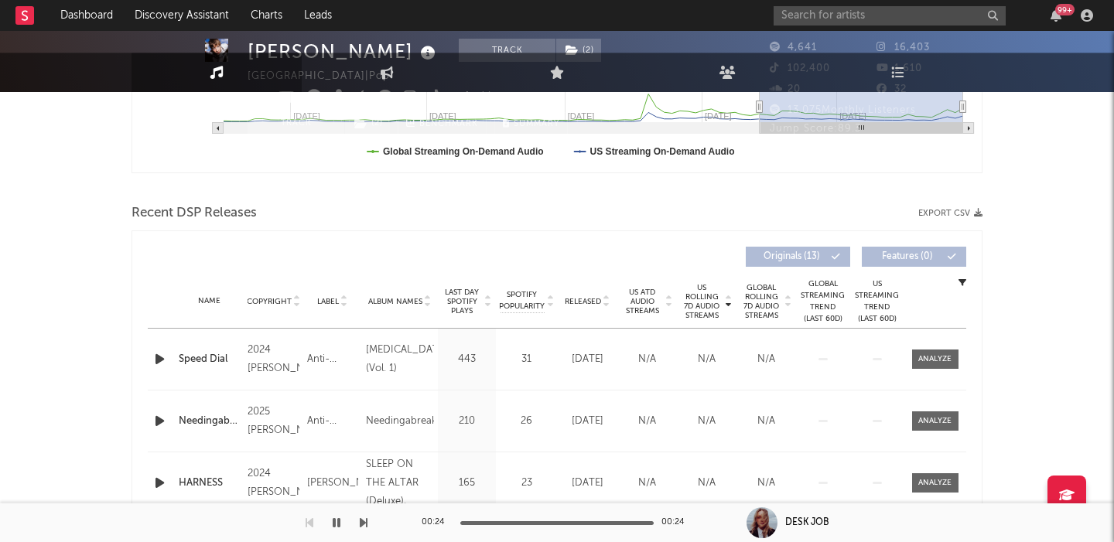
scroll to position [0, 0]
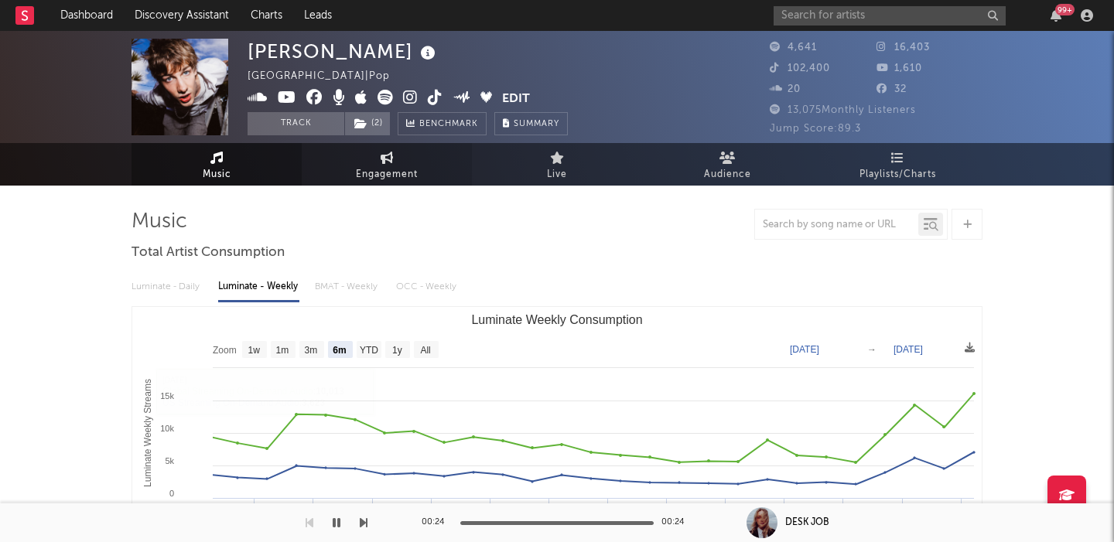
click at [414, 171] on span "Engagement" at bounding box center [387, 174] width 62 height 19
select select "1w"
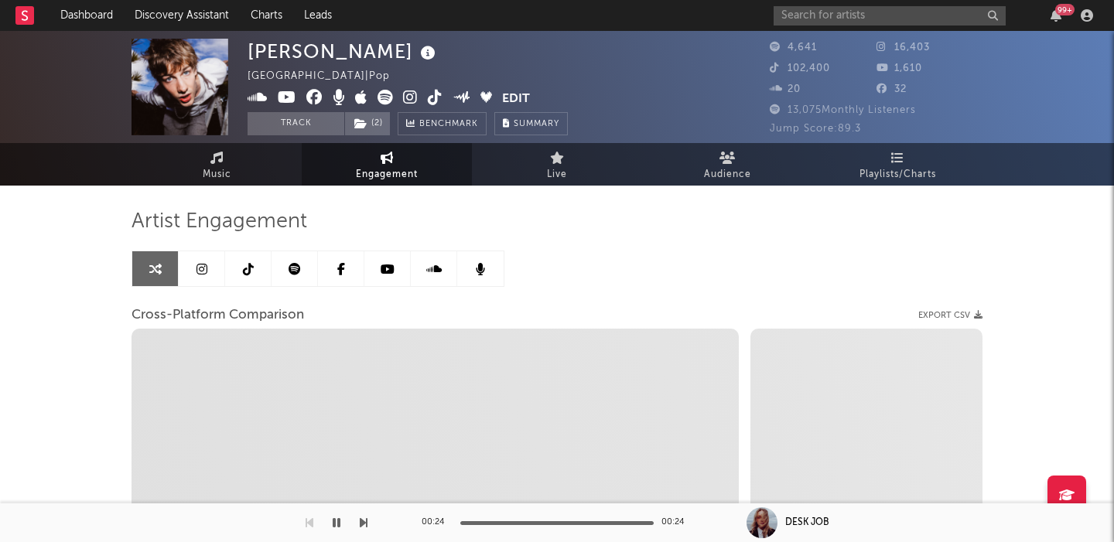
click at [295, 268] on icon at bounding box center [294, 269] width 12 height 12
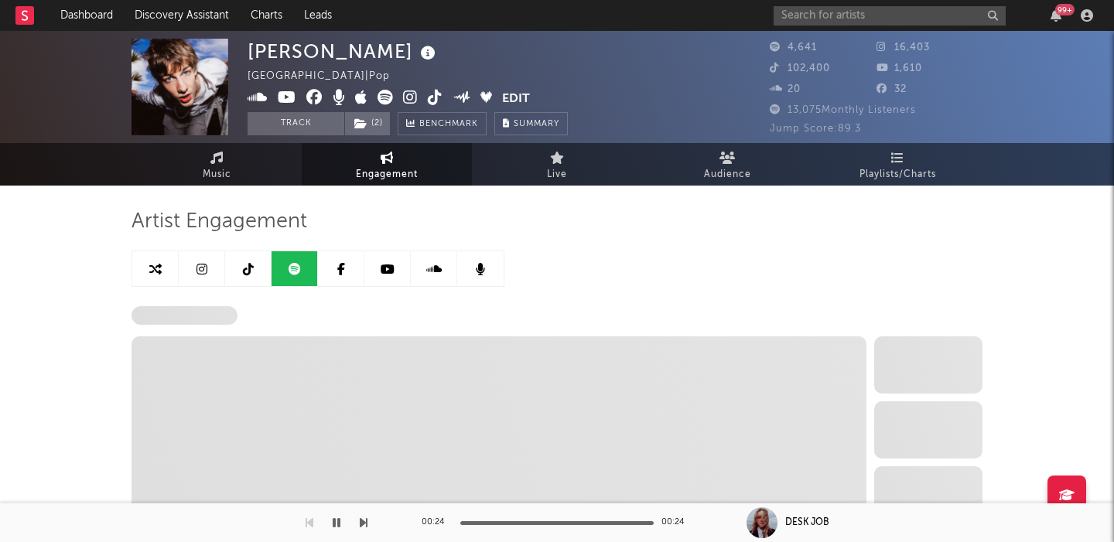
select select "6m"
select select "1w"
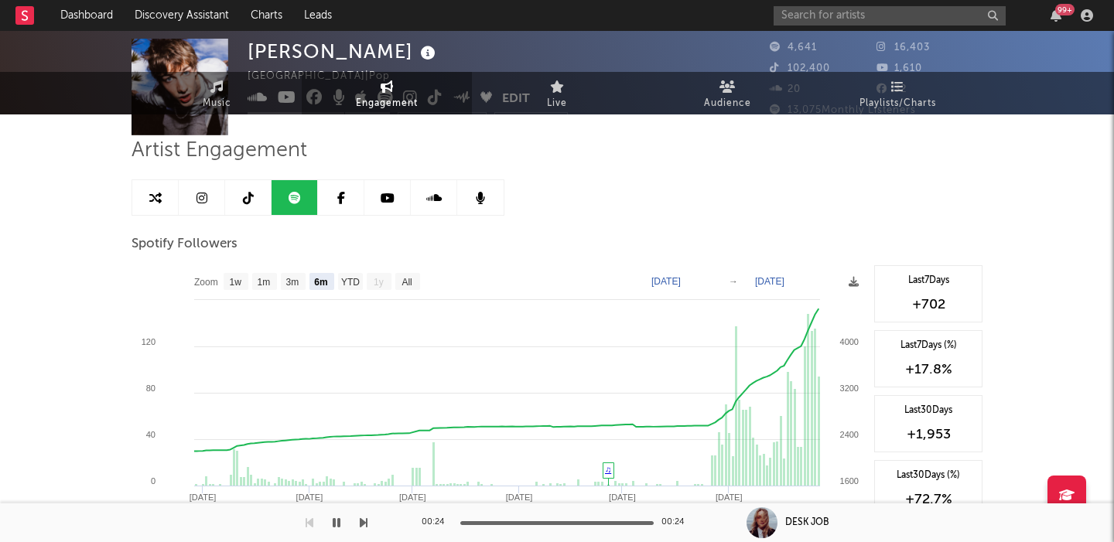
scroll to position [82, 0]
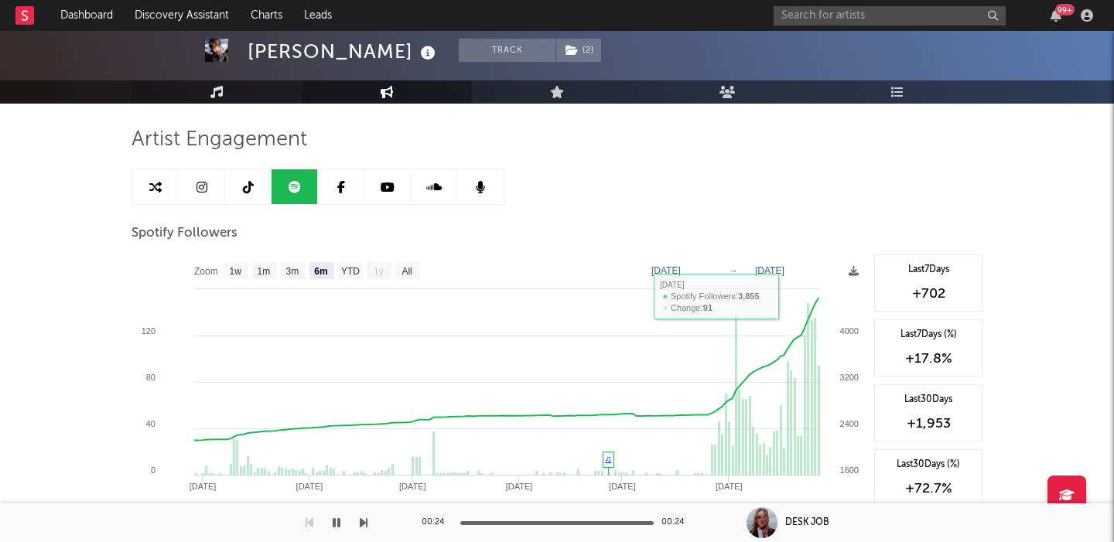
click at [229, 101] on link "Music" at bounding box center [216, 91] width 170 height 23
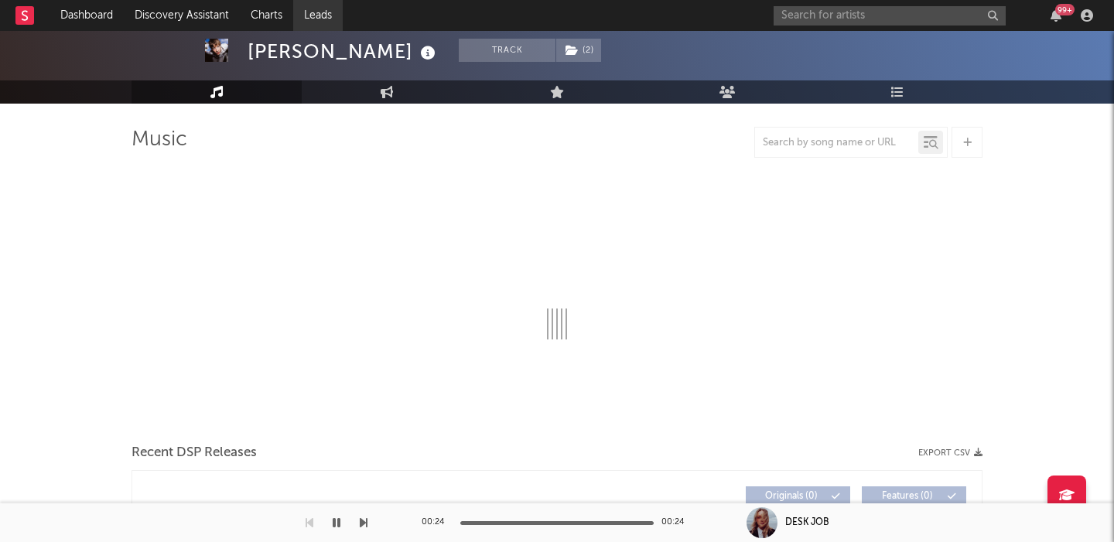
select select "6m"
